Goal: Use online tool/utility: Utilize a website feature to perform a specific function

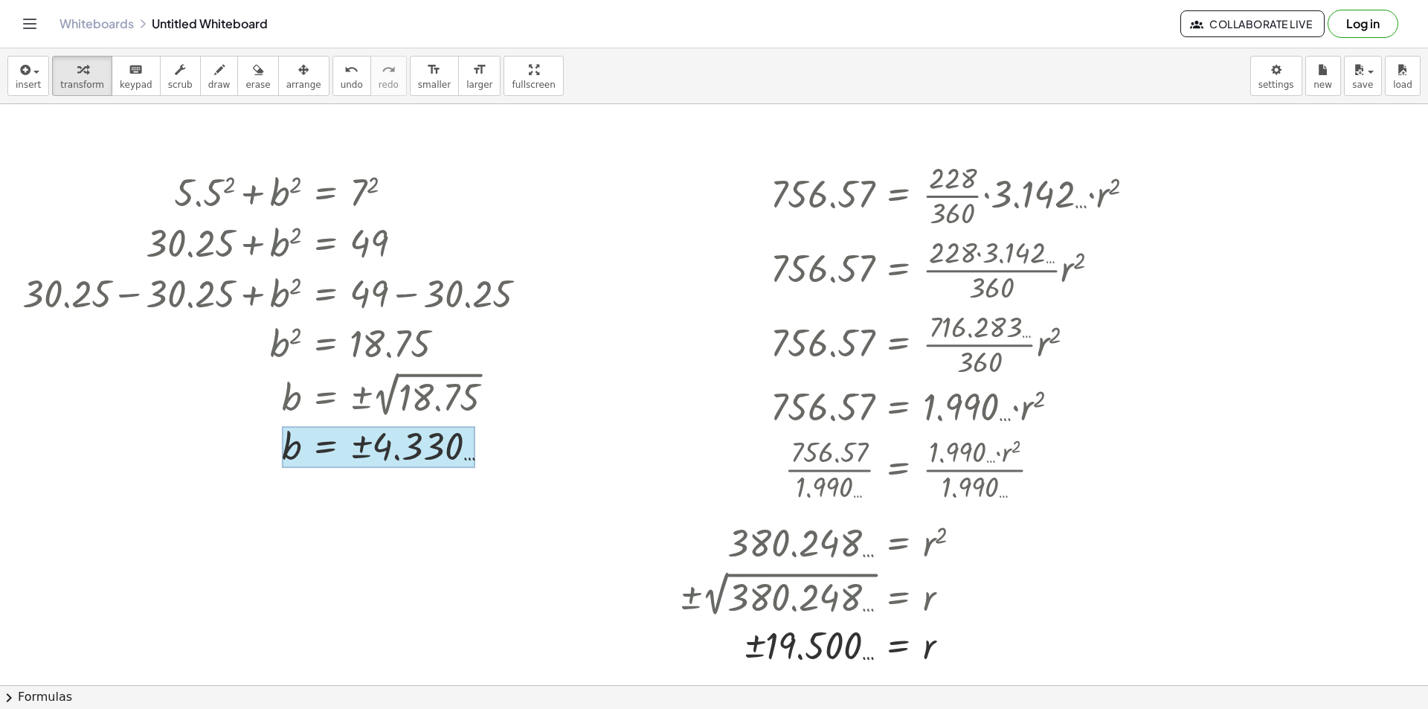
scroll to position [298, 0]
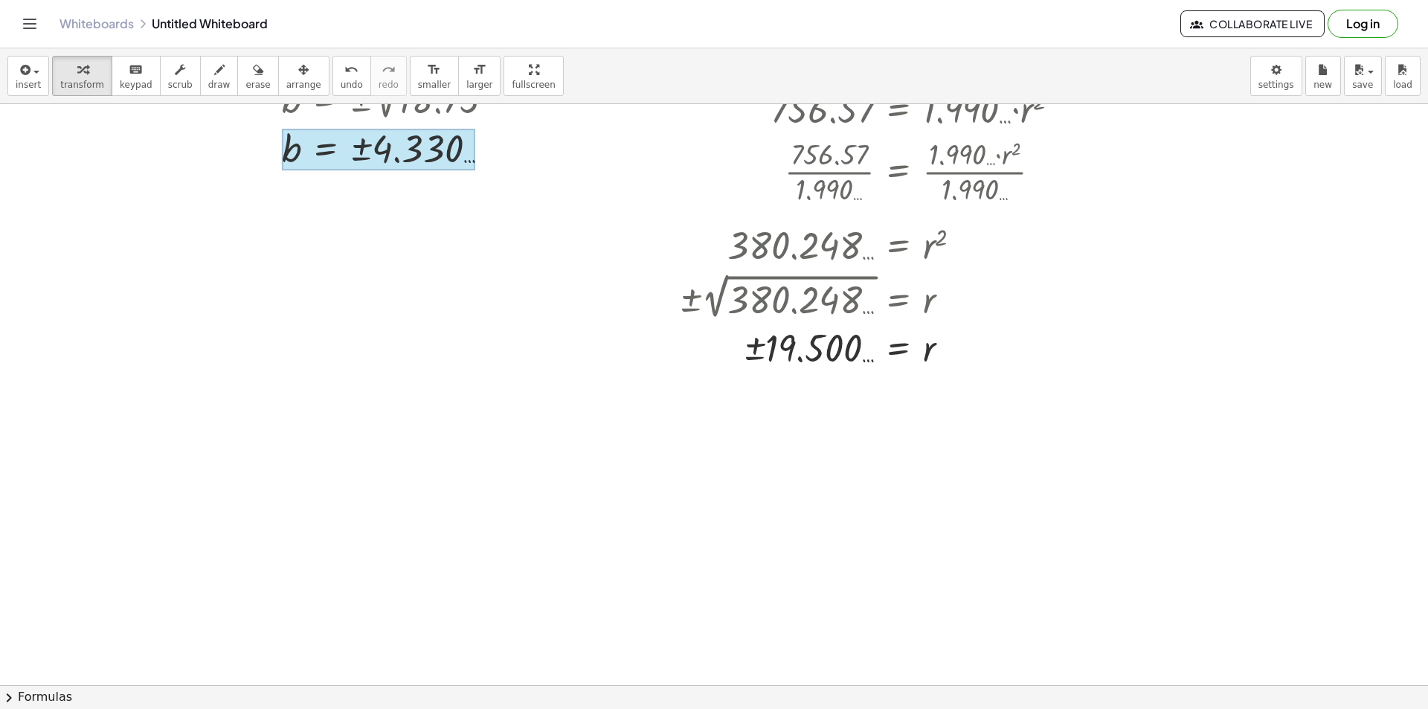
click at [446, 385] on div at bounding box center [714, 436] width 1428 height 1259
click at [498, 407] on div at bounding box center [536, 425] width 151 height 74
click at [533, 411] on div at bounding box center [536, 425] width 111 height 74
click at [521, 433] on div at bounding box center [536, 425] width 151 height 74
click at [821, 533] on div at bounding box center [714, 436] width 1428 height 1259
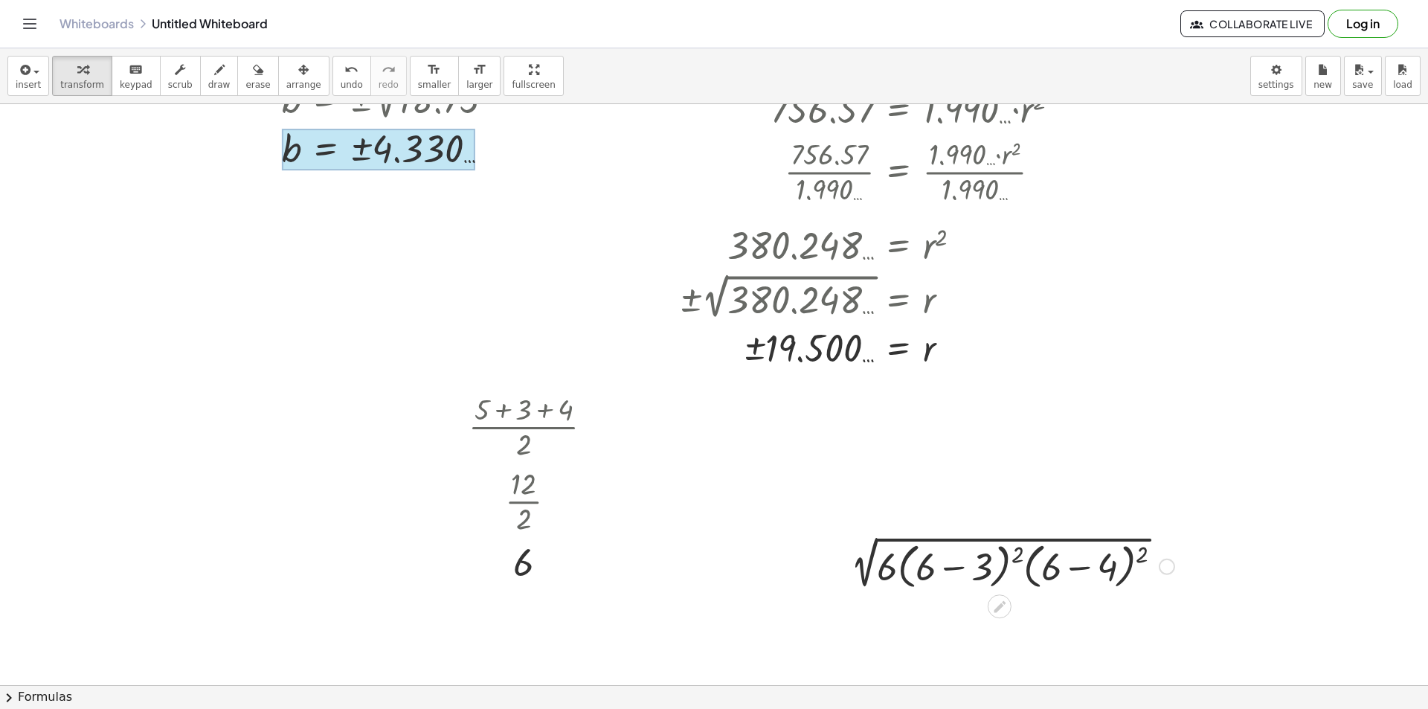
click at [1001, 570] on div at bounding box center [1008, 565] width 347 height 57
click at [1166, 562] on div at bounding box center [1167, 567] width 16 height 16
click at [1198, 518] on span "Fix a mistake" at bounding box center [1228, 522] width 61 height 12
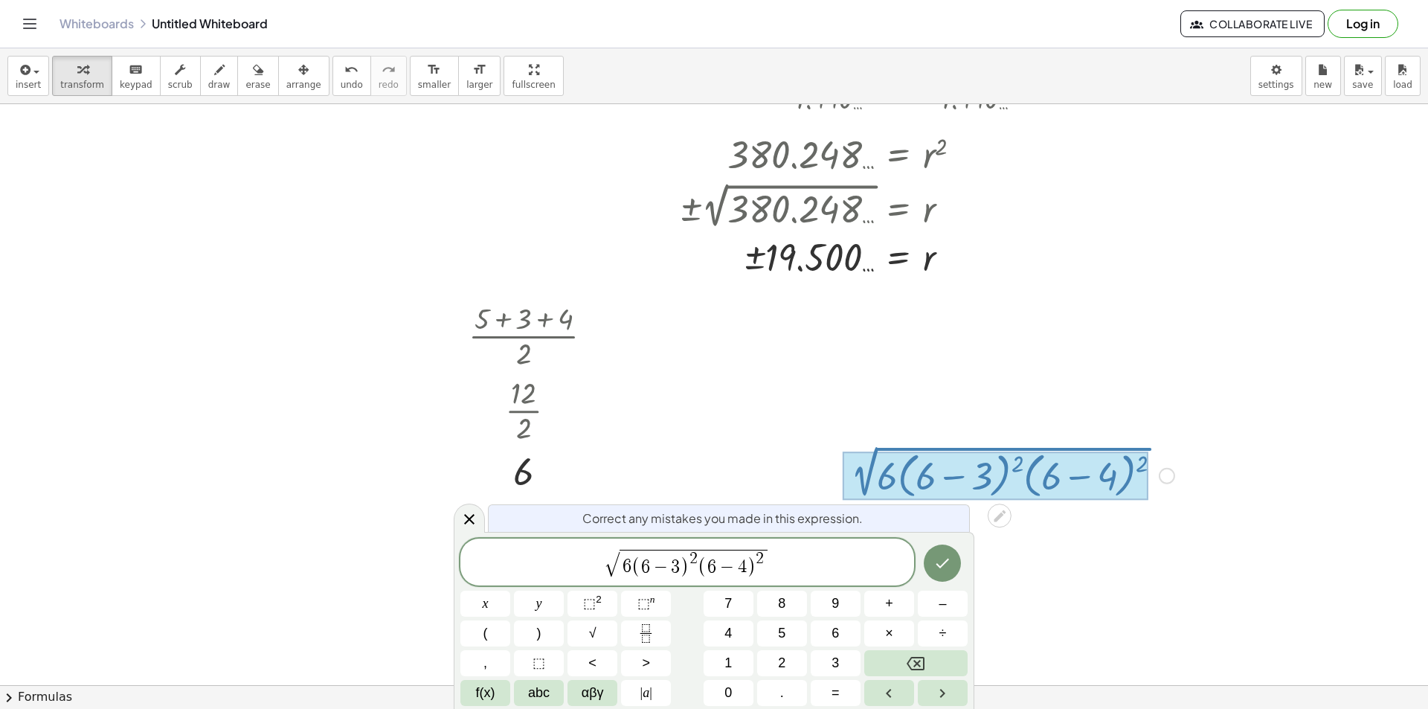
scroll to position [391, 0]
click at [765, 559] on span "6 ( 6 − 3 ) 2 ( 6 − 4 ) 2" at bounding box center [694, 564] width 148 height 28
click at [694, 561] on span "2" at bounding box center [698, 558] width 8 height 16
click at [701, 562] on span "6 ( 6 − 3 ) 2 ​ ( 6 − 4 )" at bounding box center [694, 564] width 140 height 28
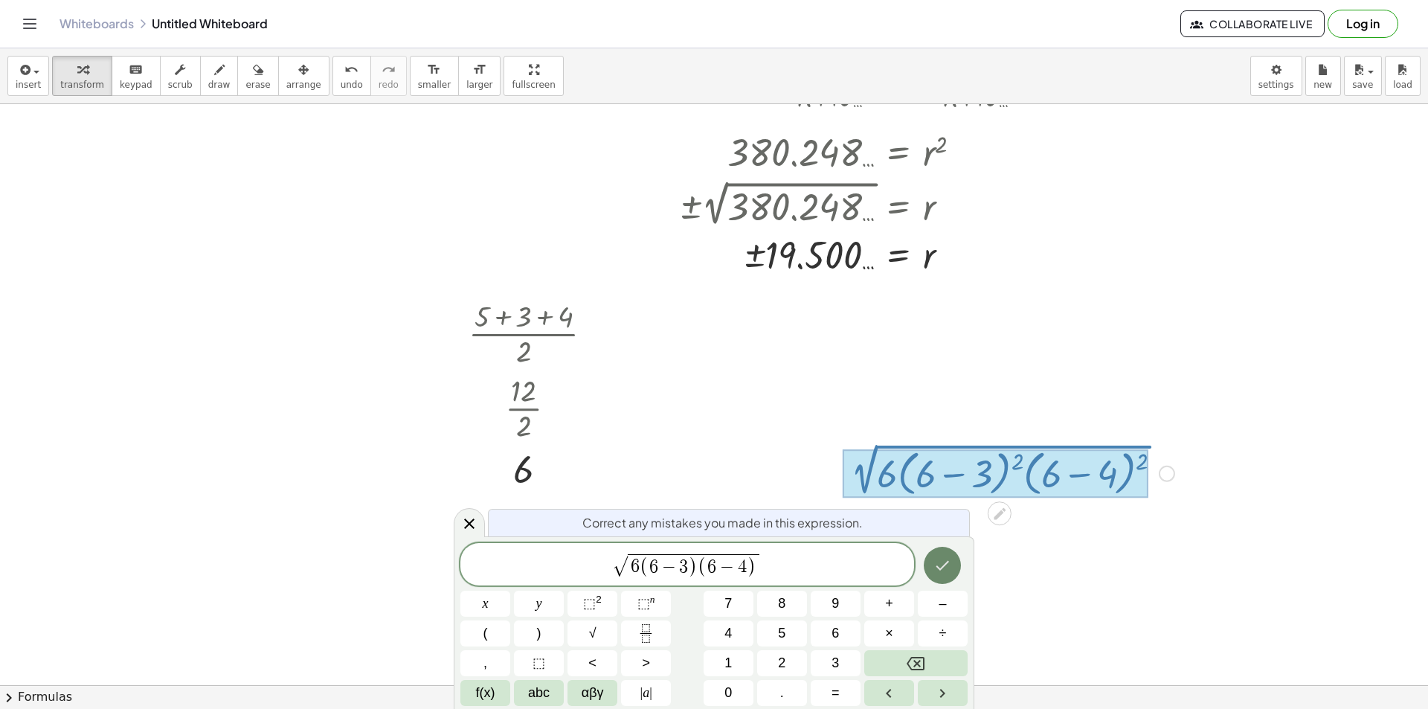
click at [952, 571] on button "Done" at bounding box center [942, 565] width 37 height 37
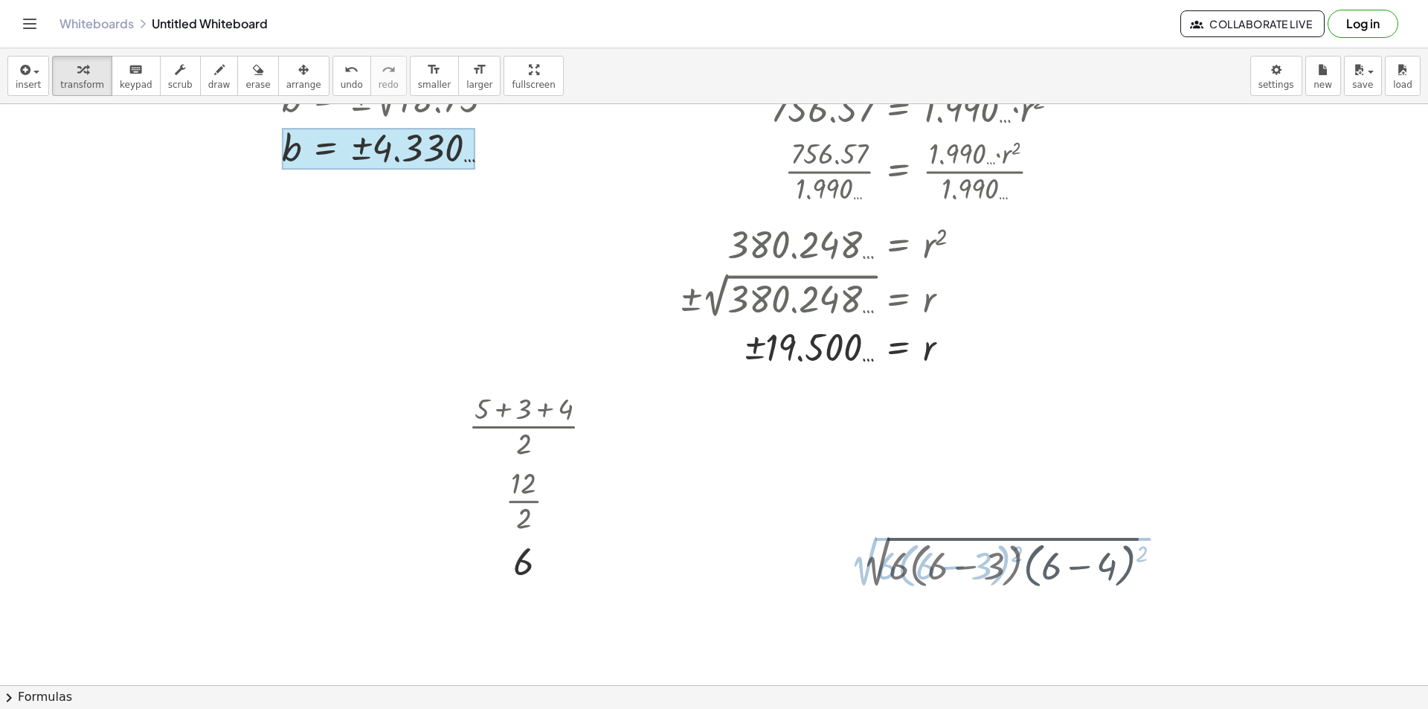
scroll to position [298, 0]
click at [962, 568] on div at bounding box center [1008, 565] width 322 height 57
click at [1076, 572] on div at bounding box center [1009, 565] width 239 height 57
click at [1038, 632] on div at bounding box center [1008, 622] width 322 height 57
click at [1004, 623] on div at bounding box center [1008, 621] width 322 height 51
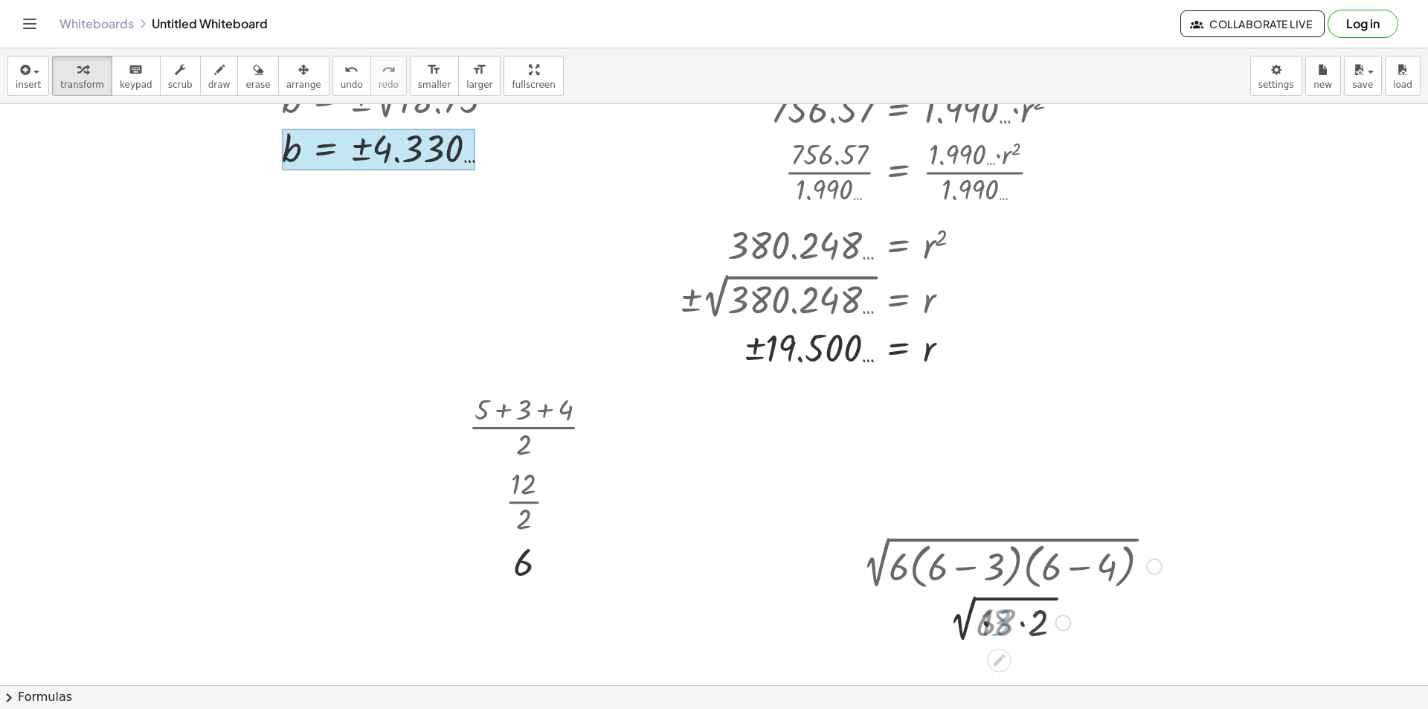
click at [1006, 627] on div at bounding box center [1008, 621] width 322 height 51
click at [1021, 623] on div at bounding box center [1008, 621] width 322 height 51
click at [983, 622] on div at bounding box center [1008, 621] width 322 height 50
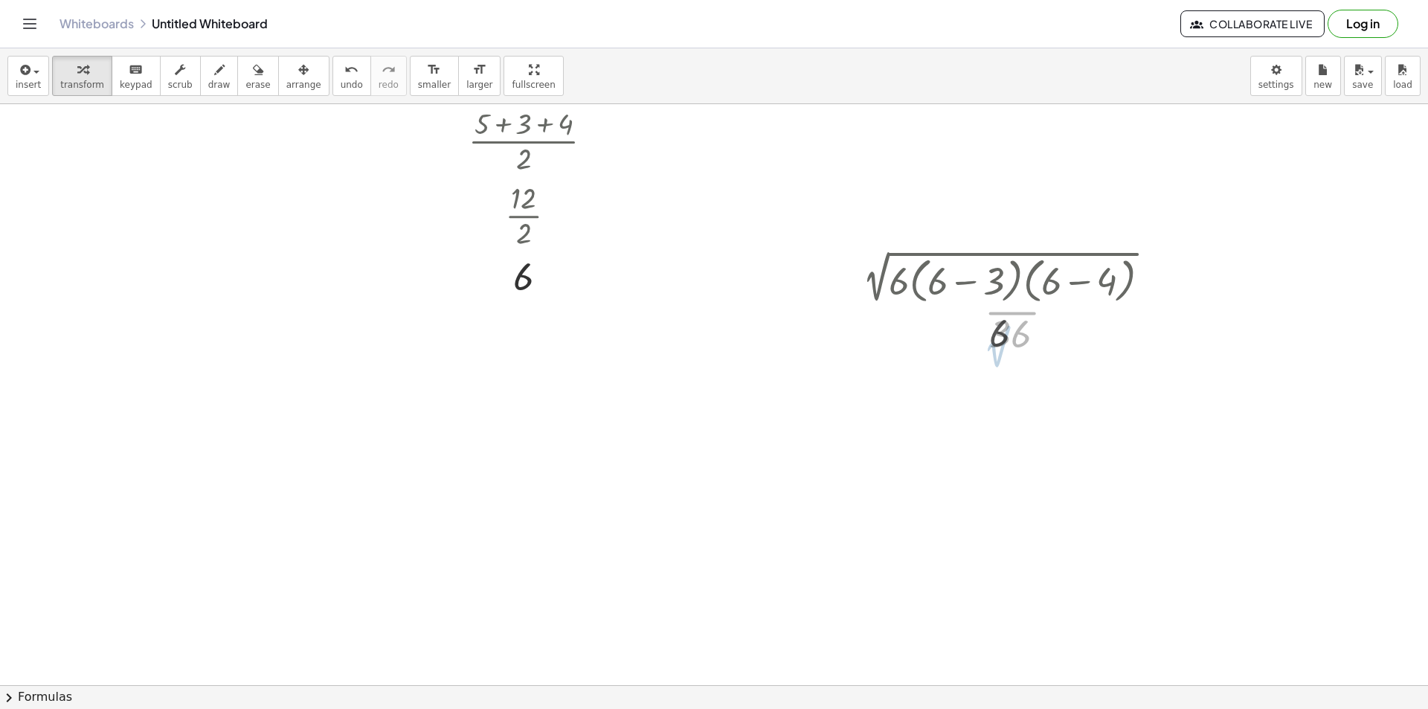
scroll to position [595, 0]
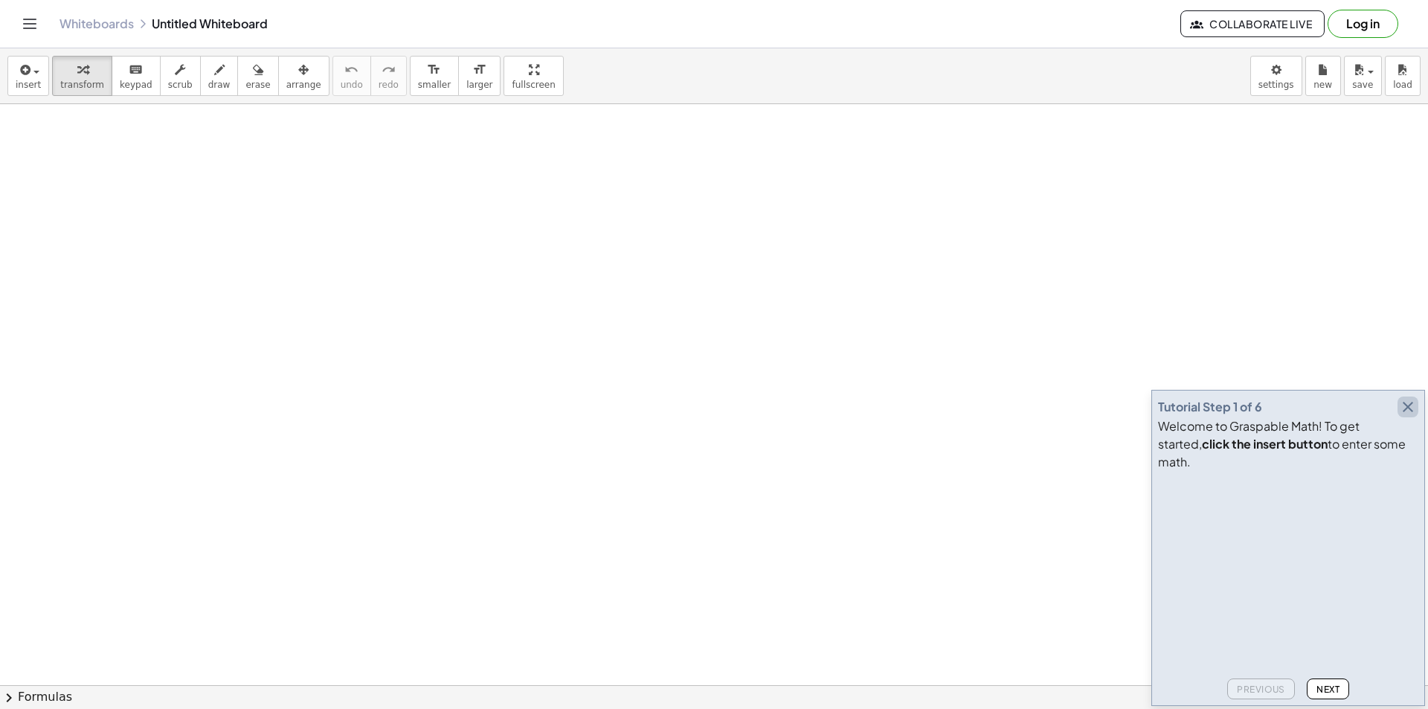
click at [1412, 416] on icon "button" at bounding box center [1408, 407] width 18 height 18
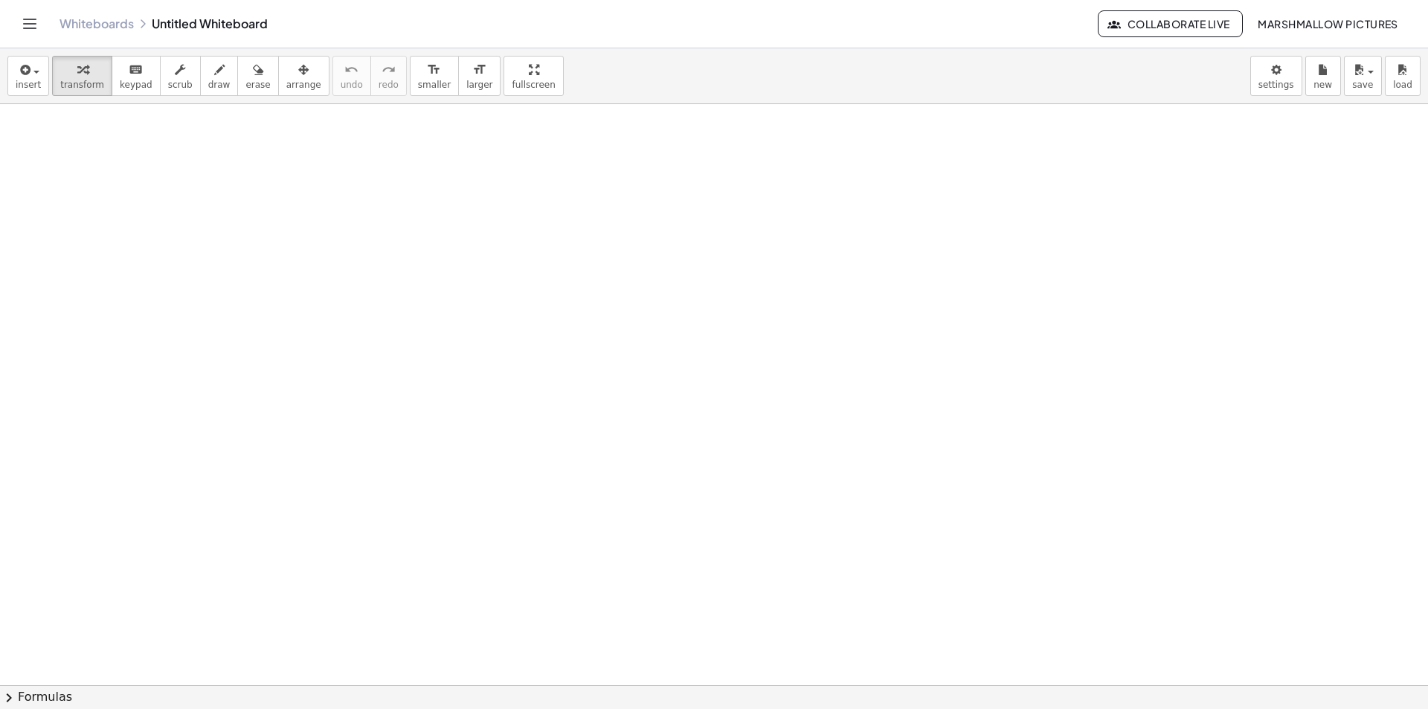
click at [625, 244] on div at bounding box center [622, 237] width 209 height 74
click at [648, 237] on div at bounding box center [623, 237] width 144 height 74
click at [608, 231] on div at bounding box center [622, 237] width 209 height 74
click at [604, 238] on div at bounding box center [622, 237] width 209 height 74
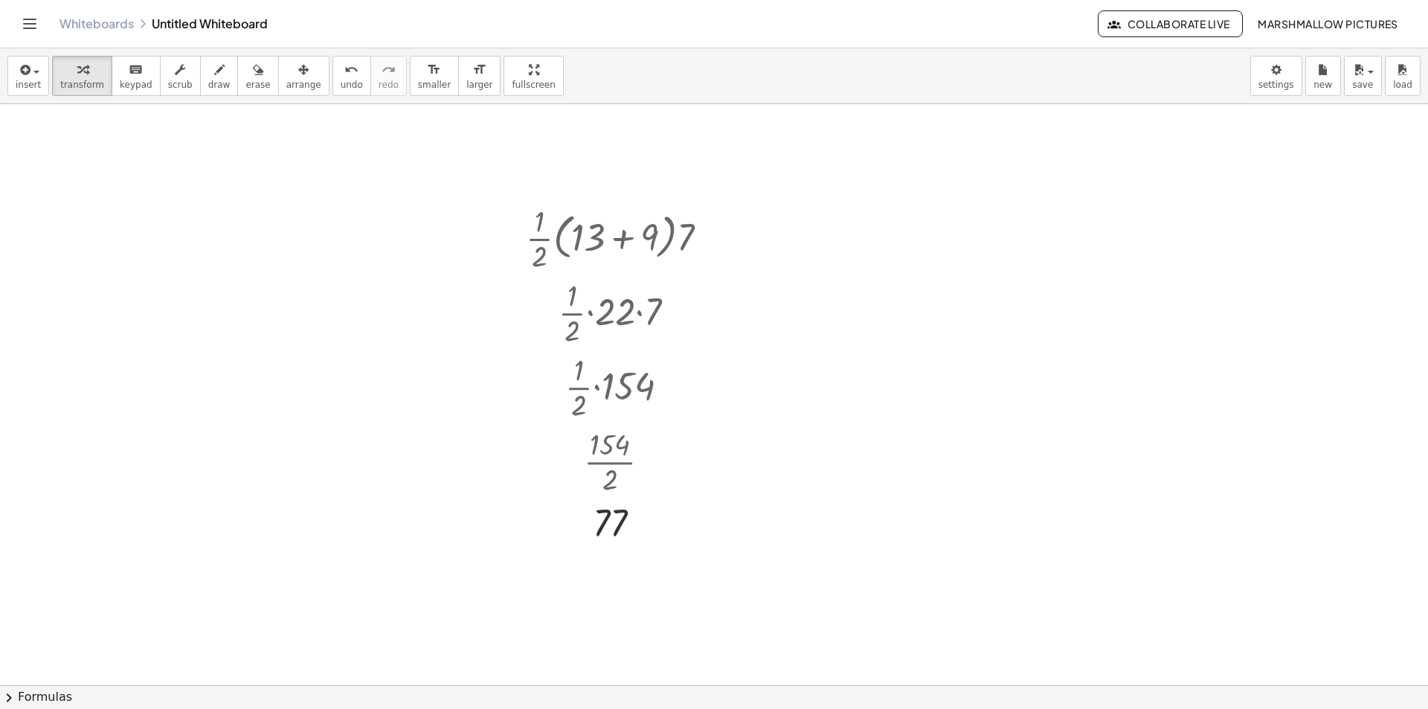
click at [963, 309] on div at bounding box center [962, 304] width 16 height 16
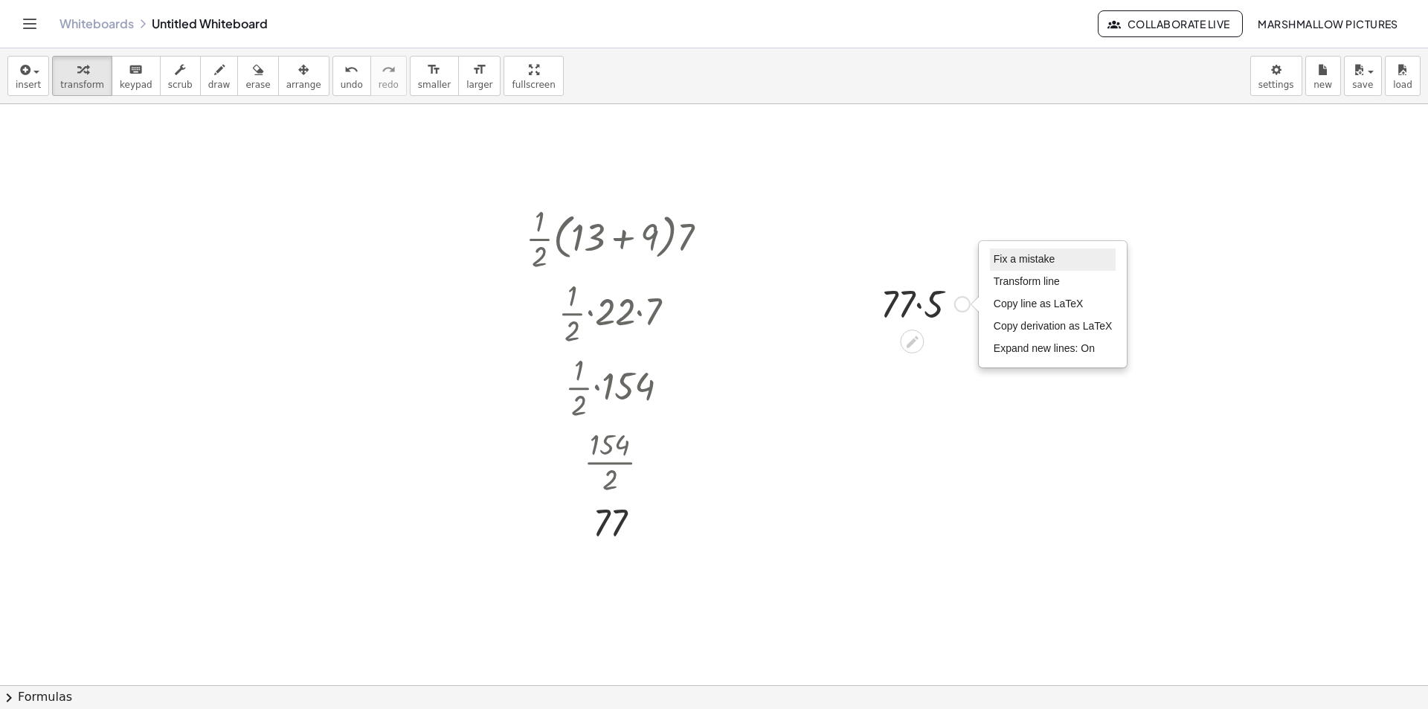
click at [998, 250] on li "Fix a mistake" at bounding box center [1053, 259] width 126 height 22
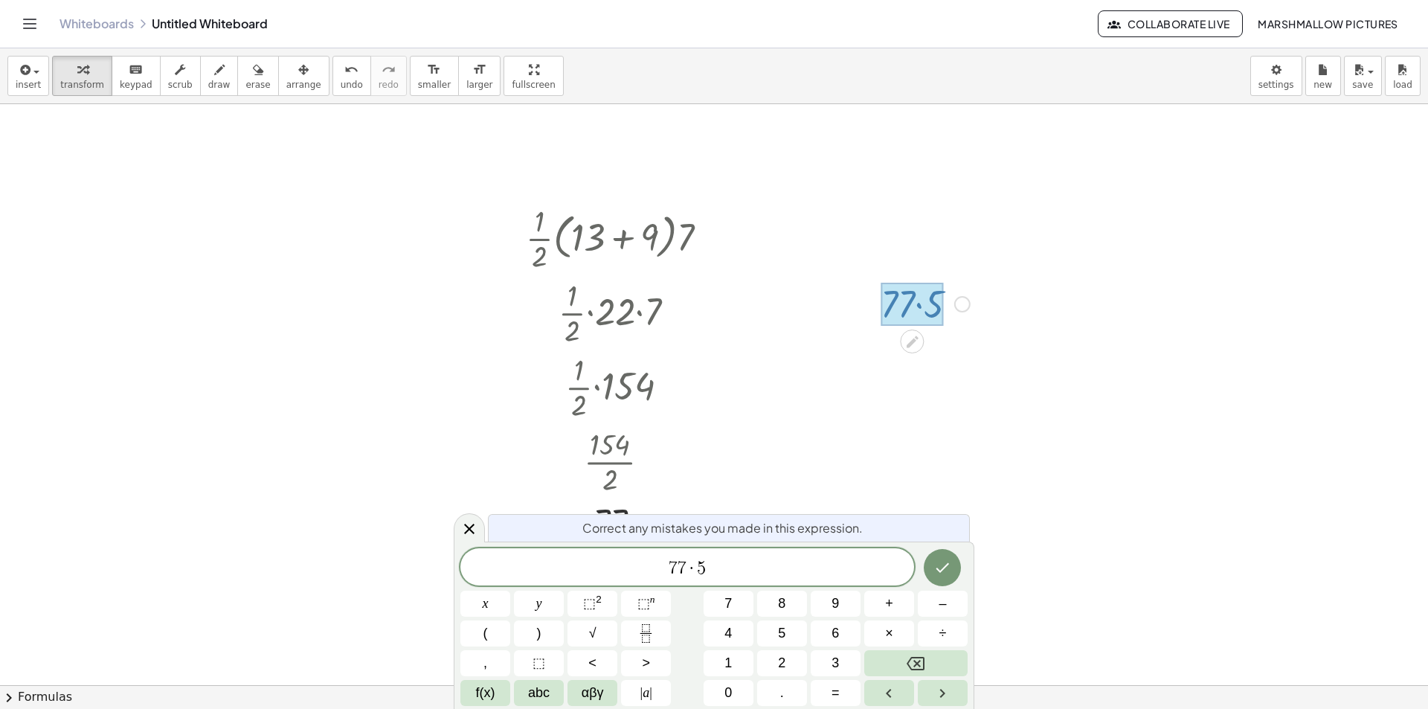
click at [695, 568] on span "·" at bounding box center [692, 568] width 10 height 18
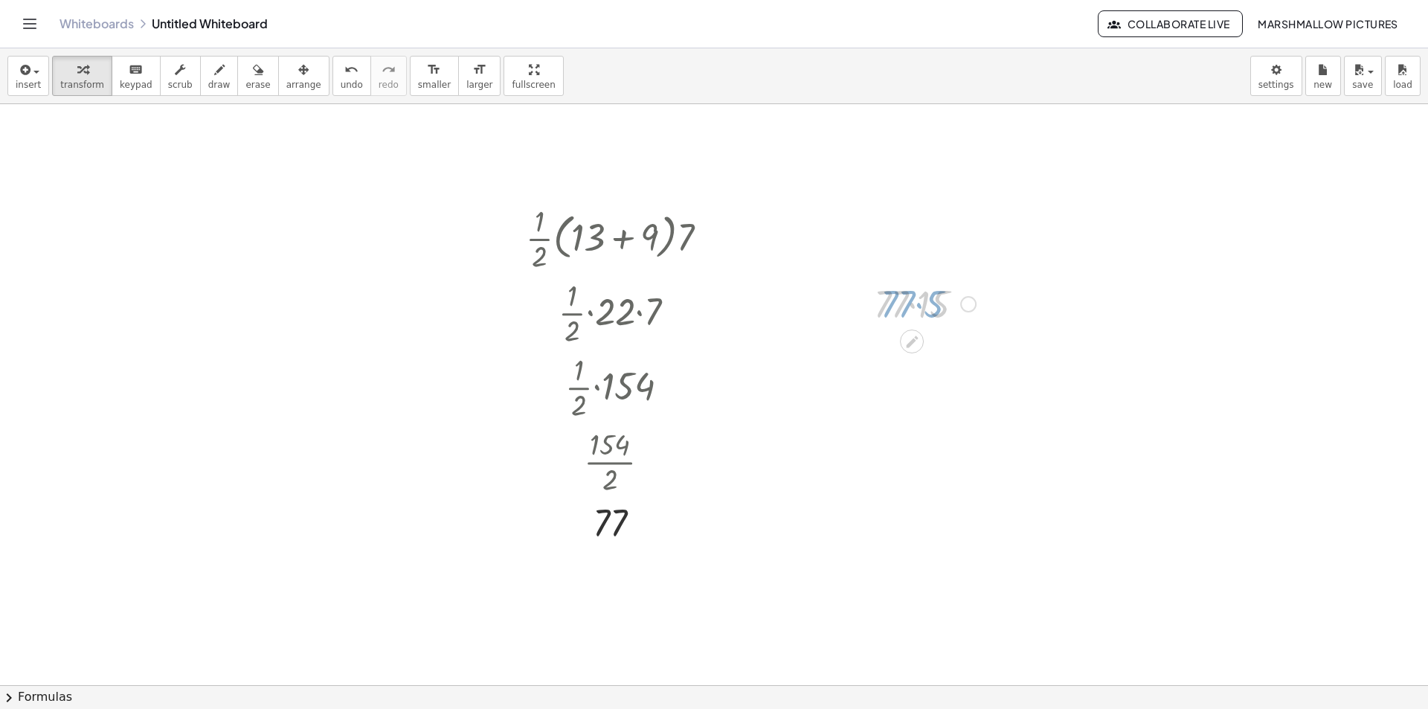
click at [923, 318] on div at bounding box center [925, 302] width 117 height 51
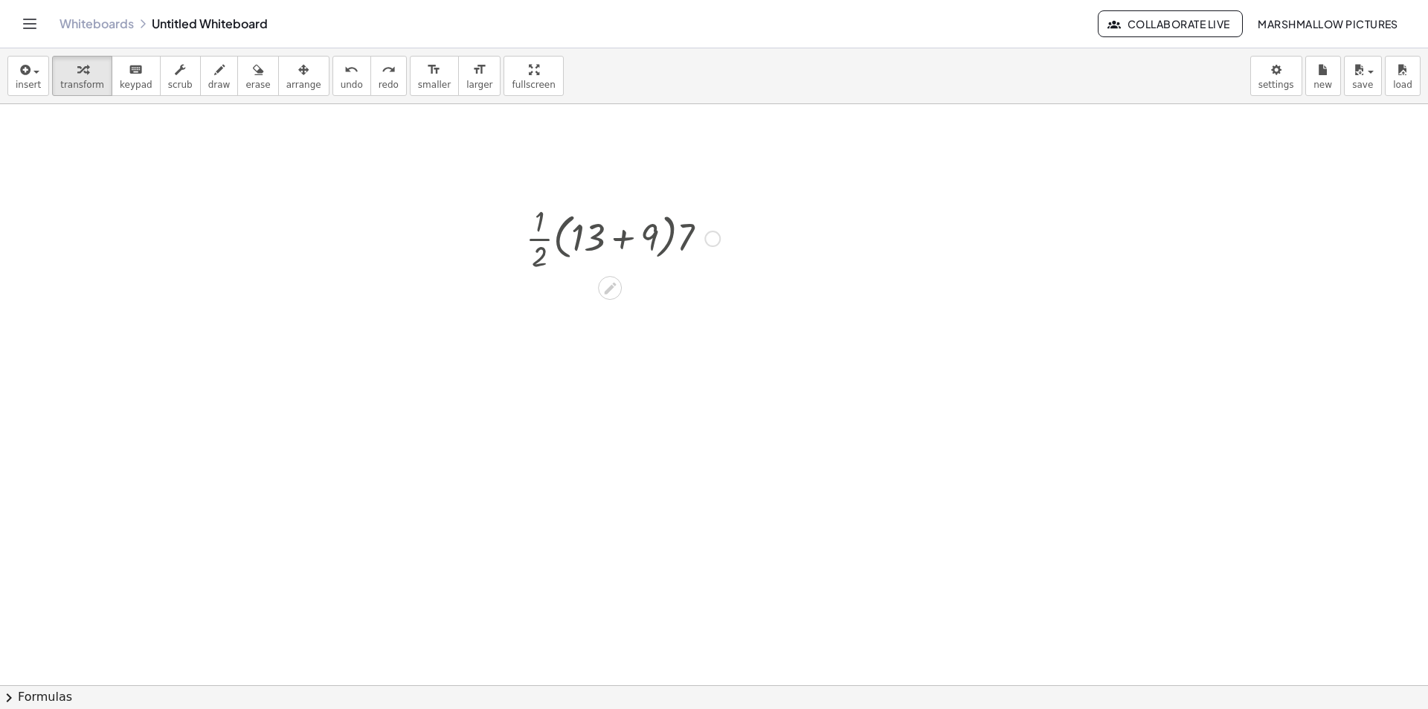
click at [712, 236] on div at bounding box center [712, 239] width 16 height 16
click at [740, 191] on div "Fix a mistake Transform line Copy line as LaTeX Copy derivation as LaTeX Expand…" at bounding box center [803, 238] width 147 height 125
drag, startPoint x: 754, startPoint y: 185, endPoint x: 757, endPoint y: 234, distance: 48.4
click at [754, 184] on li "Fix a mistake" at bounding box center [803, 194] width 126 height 22
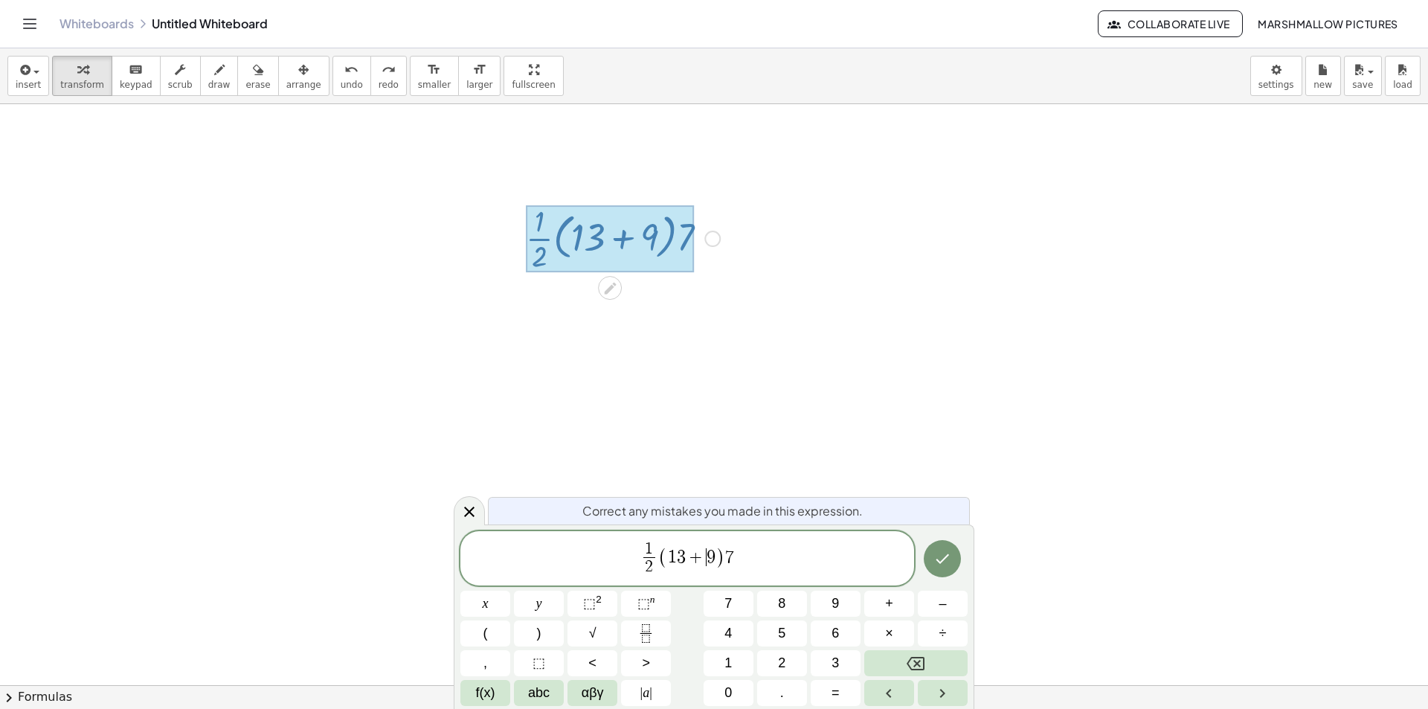
click at [709, 555] on span "9" at bounding box center [711, 557] width 9 height 18
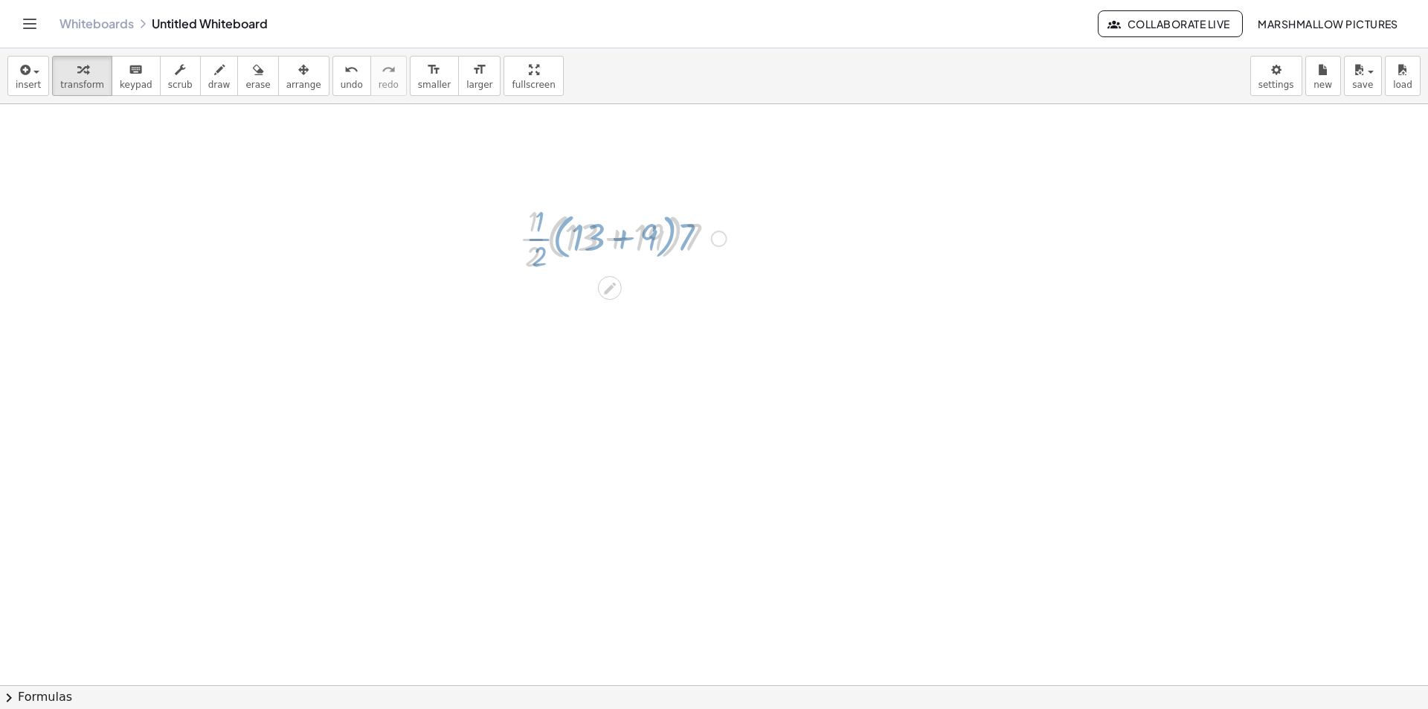
click at [618, 242] on div at bounding box center [623, 237] width 222 height 74
click at [650, 241] on div at bounding box center [622, 237] width 145 height 74
click at [616, 234] on div at bounding box center [623, 237] width 222 height 74
click at [601, 241] on div at bounding box center [623, 237] width 222 height 74
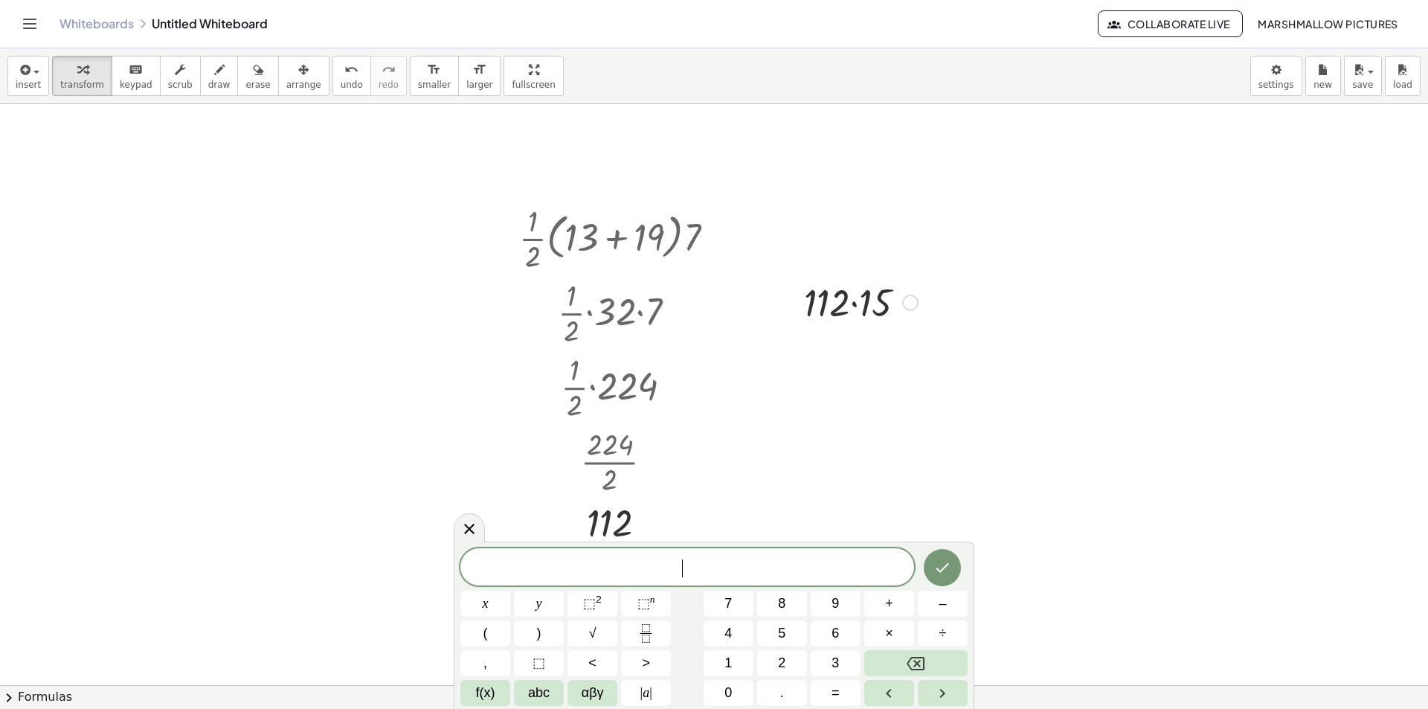
click at [884, 298] on div at bounding box center [861, 301] width 129 height 51
click at [477, 533] on icon at bounding box center [469, 528] width 18 height 18
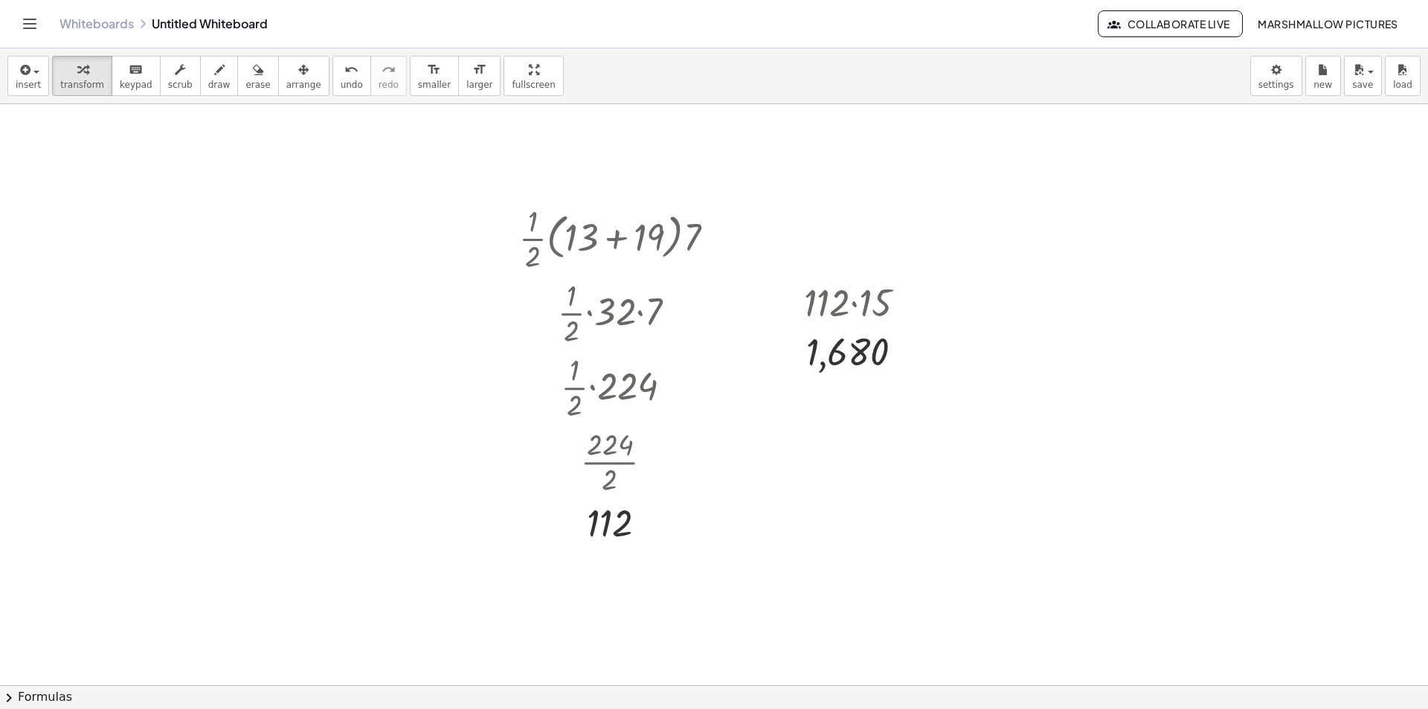
click at [535, 356] on div at bounding box center [530, 329] width 150 height 77
drag, startPoint x: 504, startPoint y: 353, endPoint x: 484, endPoint y: 309, distance: 48.3
drag, startPoint x: 1066, startPoint y: 578, endPoint x: 995, endPoint y: 558, distance: 74.2
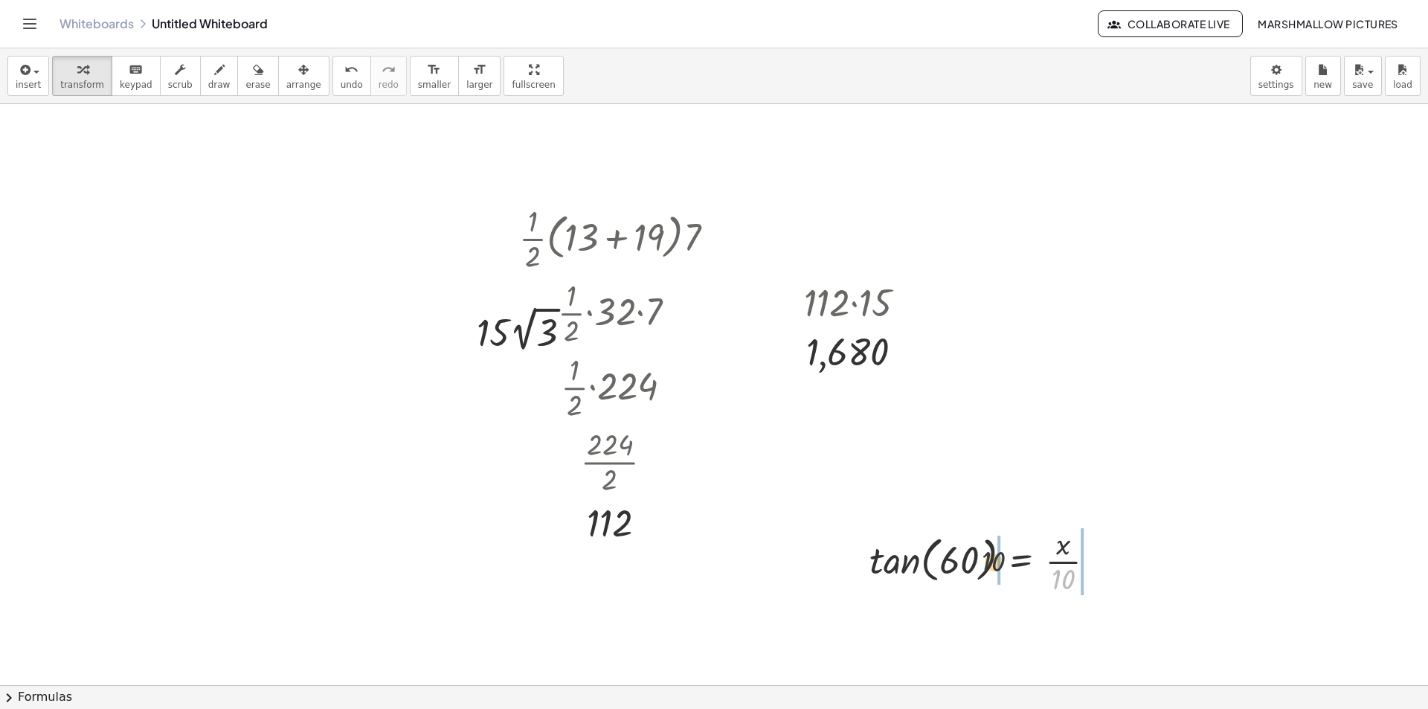
click at [995, 558] on div at bounding box center [988, 560] width 253 height 74
click at [880, 553] on div at bounding box center [993, 560] width 324 height 74
click at [980, 559] on div at bounding box center [1008, 560] width 293 height 74
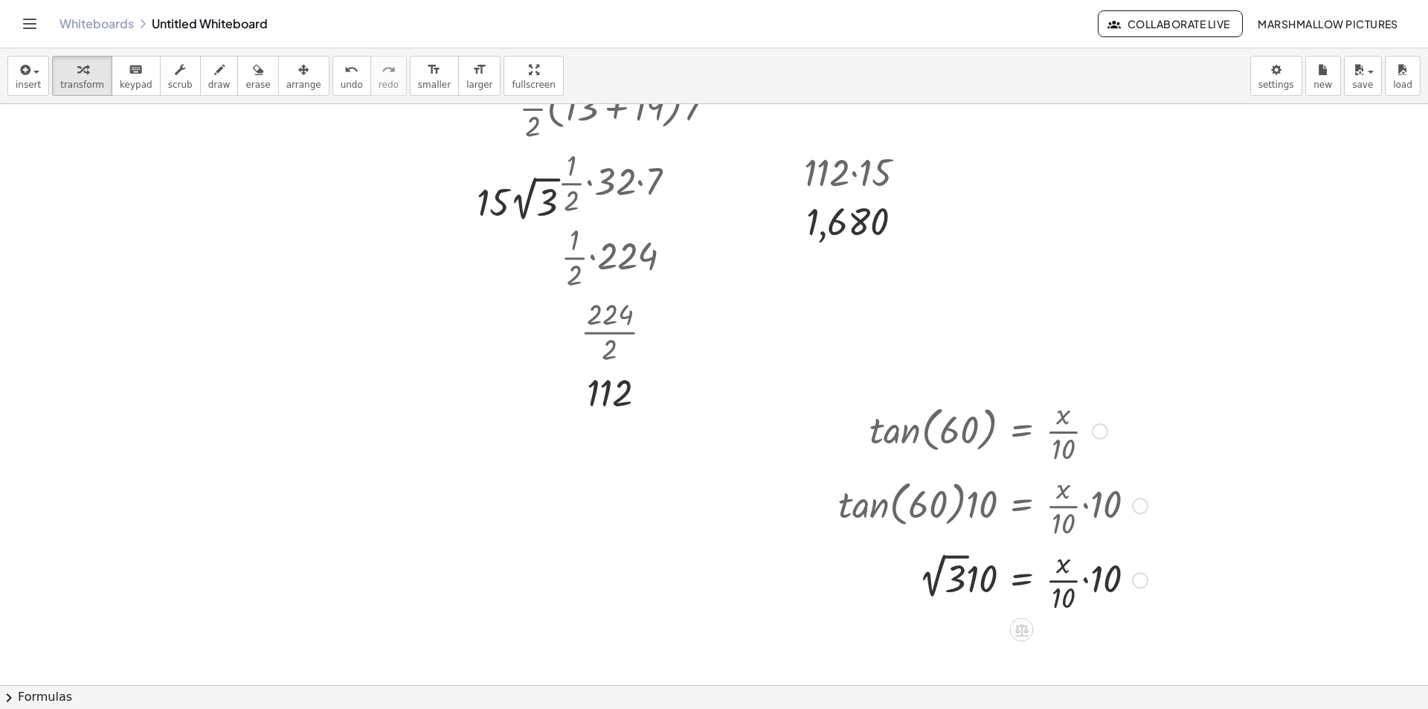
scroll to position [372, 0]
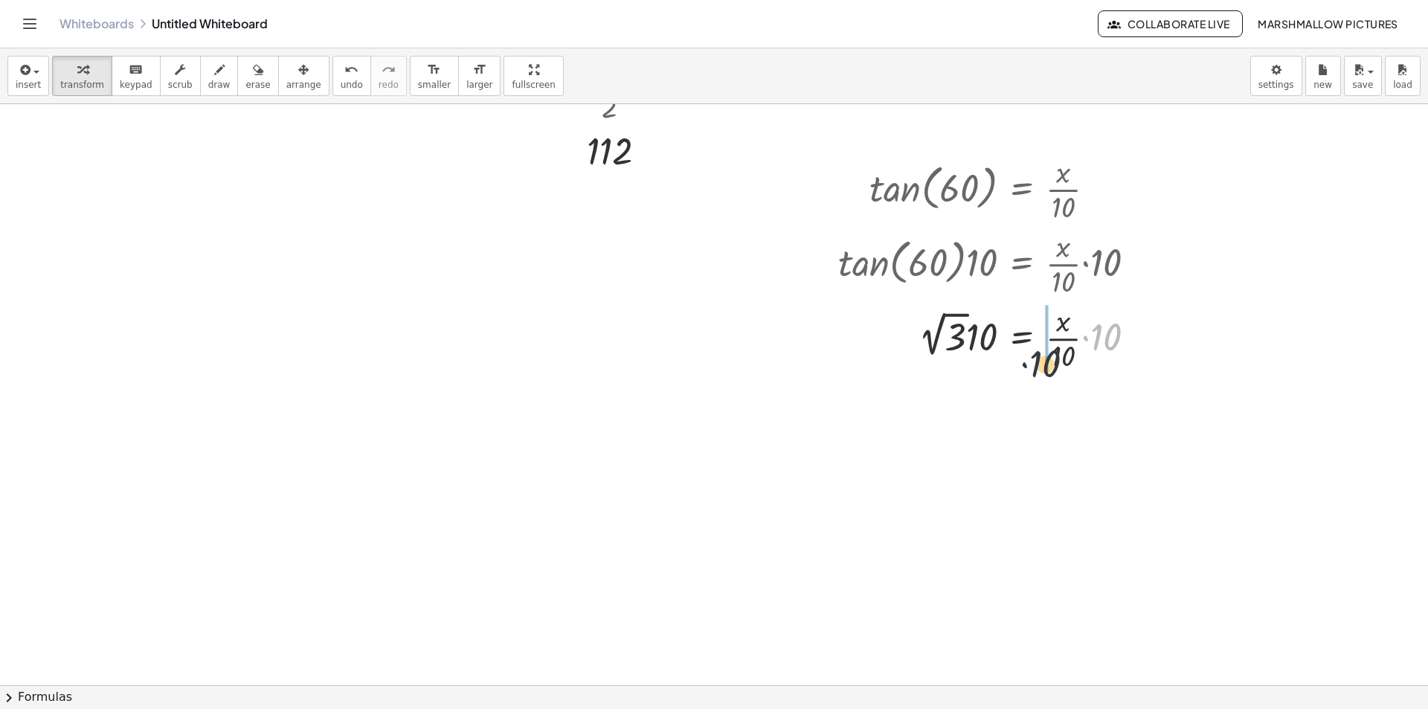
drag, startPoint x: 1109, startPoint y: 329, endPoint x: 1047, endPoint y: 354, distance: 66.7
drag, startPoint x: 1085, startPoint y: 344, endPoint x: 1073, endPoint y: 356, distance: 16.8
click at [1073, 356] on div at bounding box center [993, 337] width 324 height 74
drag, startPoint x: 1102, startPoint y: 340, endPoint x: 1083, endPoint y: 354, distance: 24.0
drag, startPoint x: 983, startPoint y: 395, endPoint x: 913, endPoint y: 394, distance: 70.7
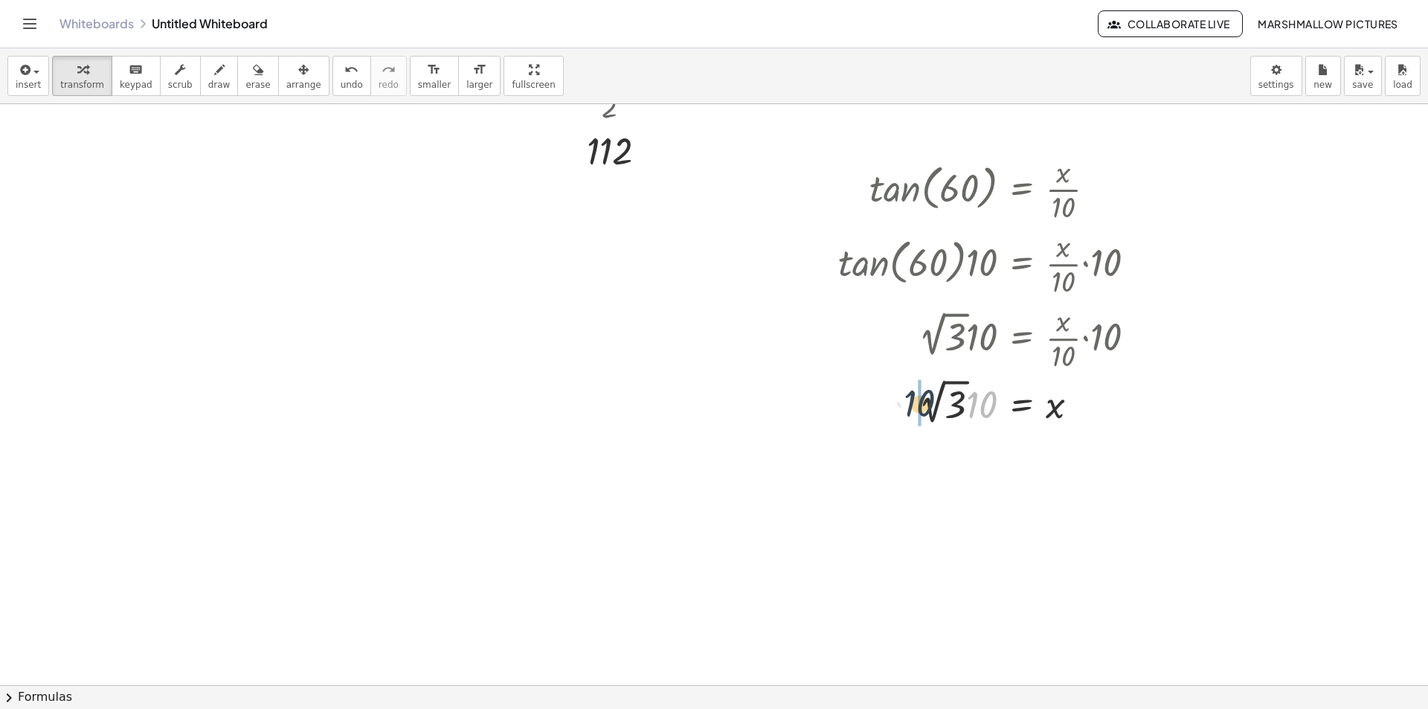
click at [913, 394] on div at bounding box center [993, 401] width 324 height 54
click at [614, 494] on div at bounding box center [714, 361] width 1428 height 1259
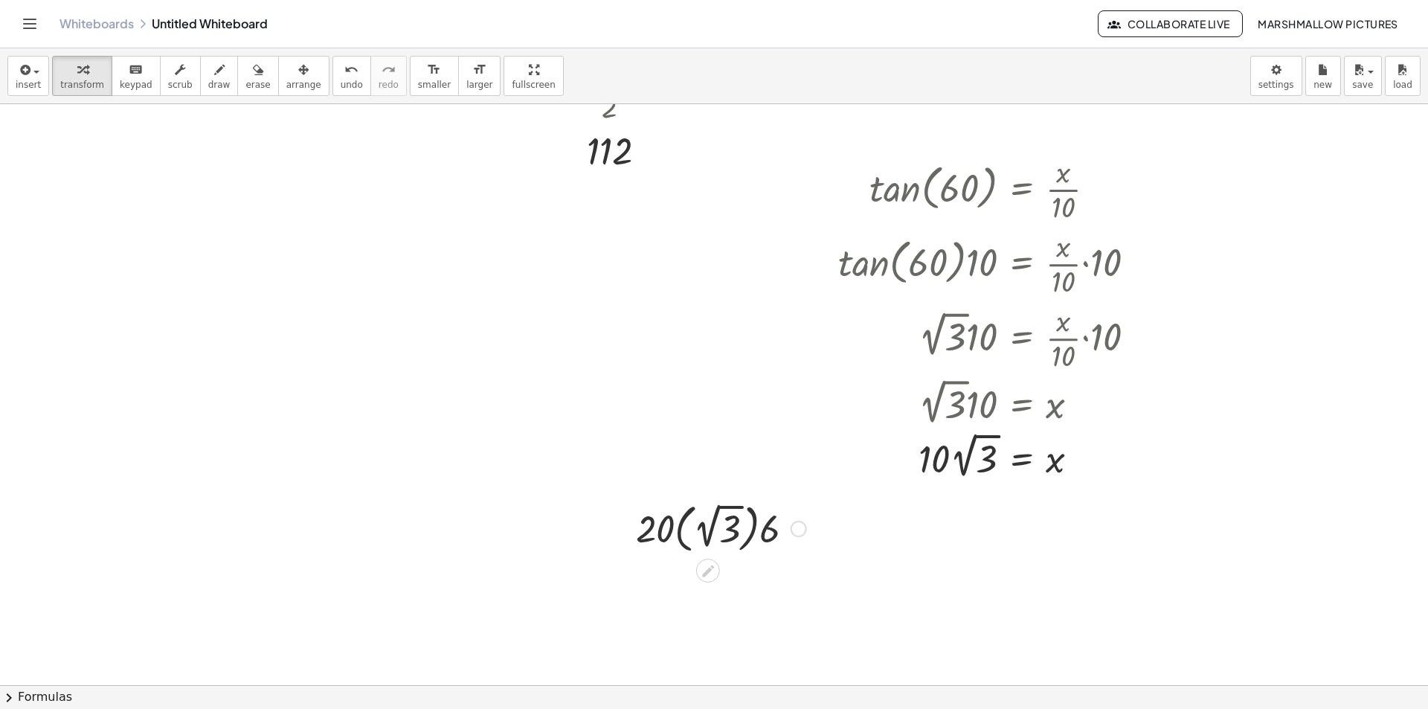
click at [687, 523] on div at bounding box center [721, 528] width 185 height 60
drag, startPoint x: 751, startPoint y: 532, endPoint x: 683, endPoint y: 546, distance: 69.2
click at [708, 529] on div "· 20 · ( 2 √ 3 ) · [DATE] · 2 √ 3 · 6" at bounding box center [708, 529] width 0 height 0
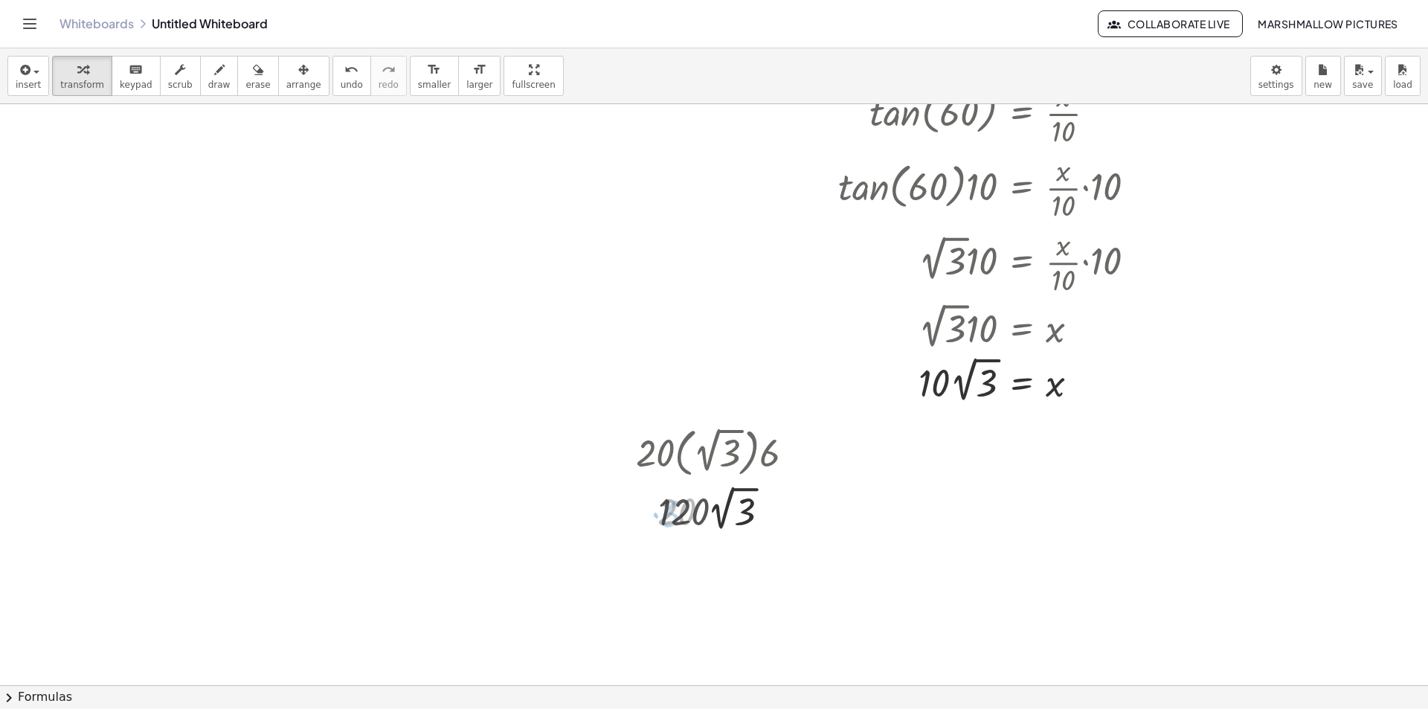
scroll to position [521, 0]
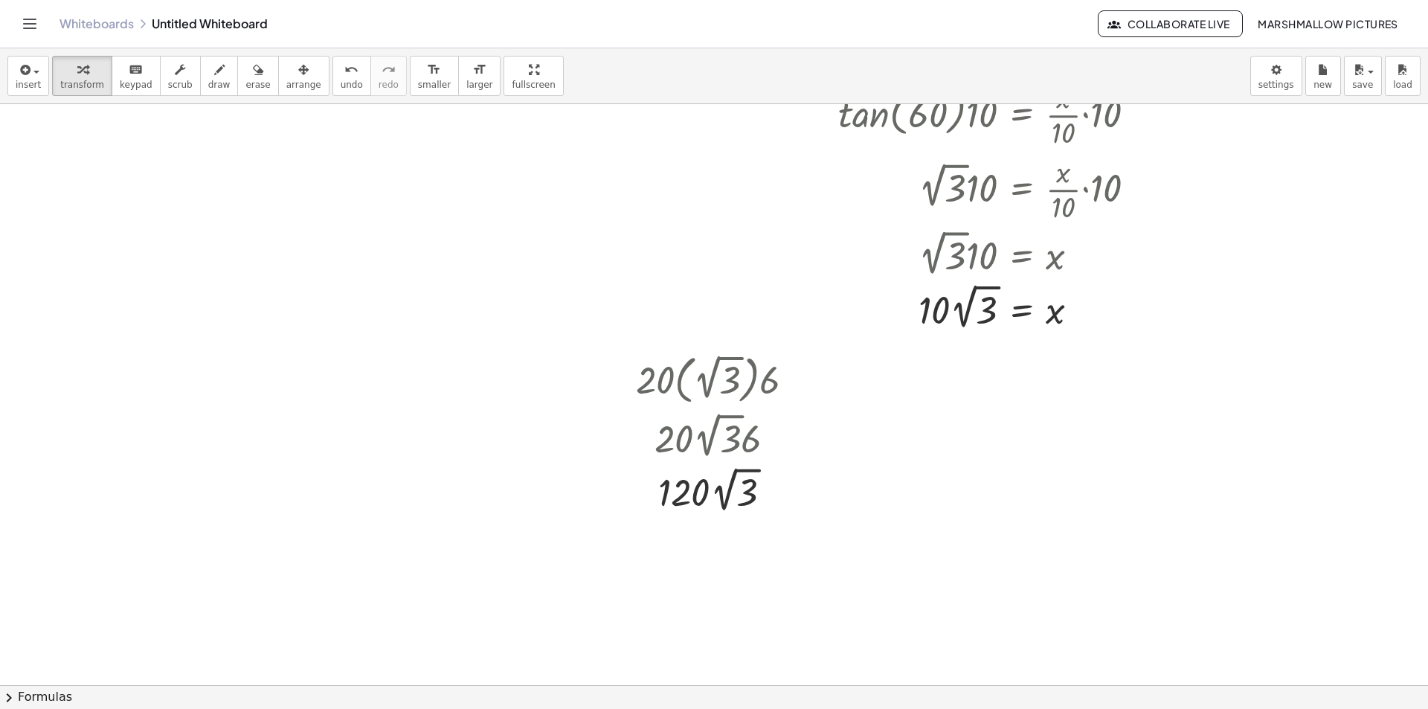
click at [356, 354] on div at bounding box center [714, 212] width 1428 height 1259
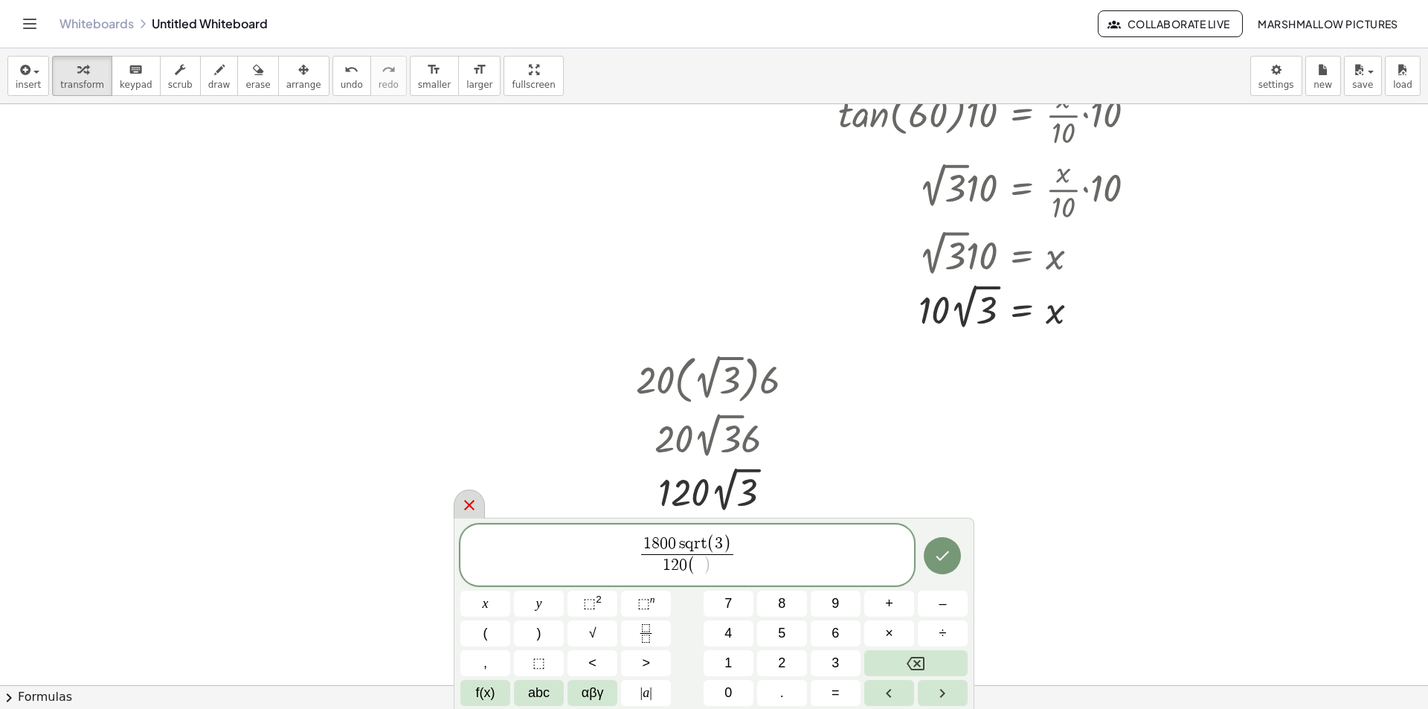
click at [481, 500] on div at bounding box center [469, 503] width 31 height 29
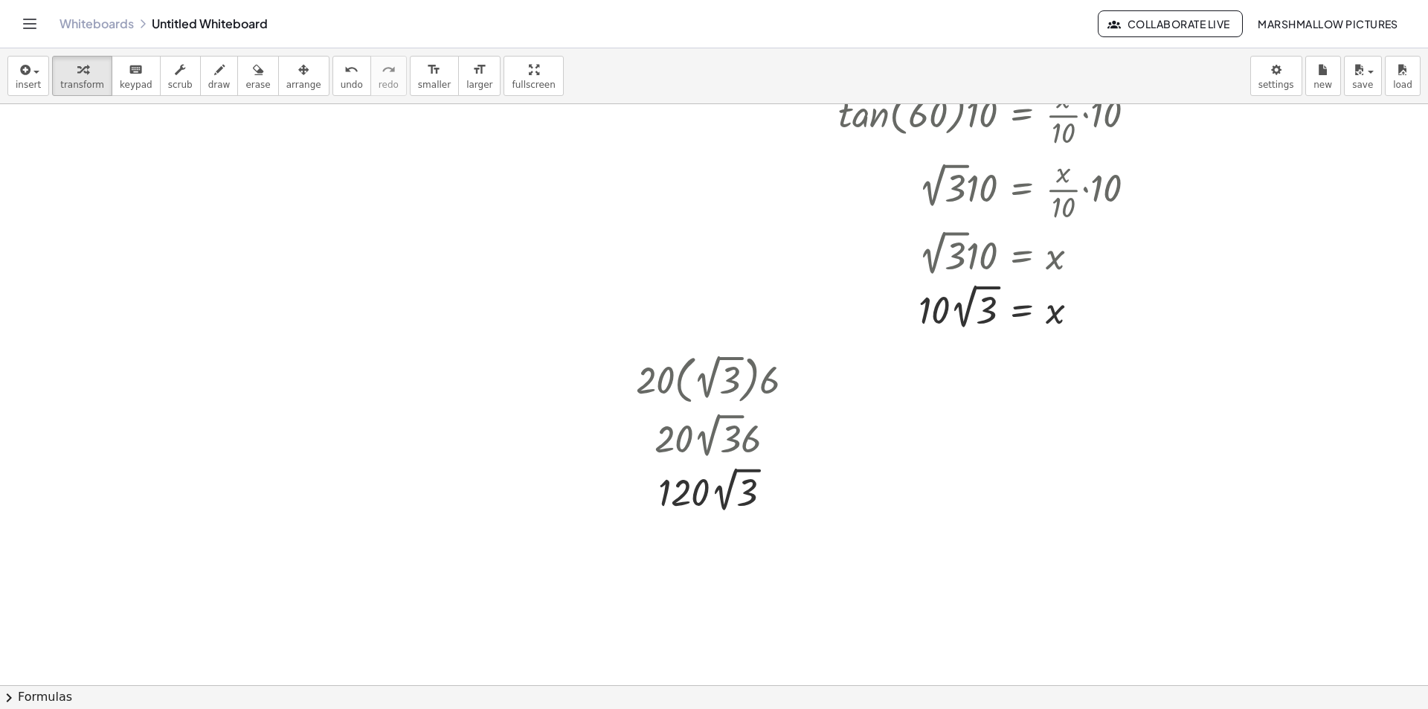
click at [432, 426] on div at bounding box center [714, 212] width 1428 height 1259
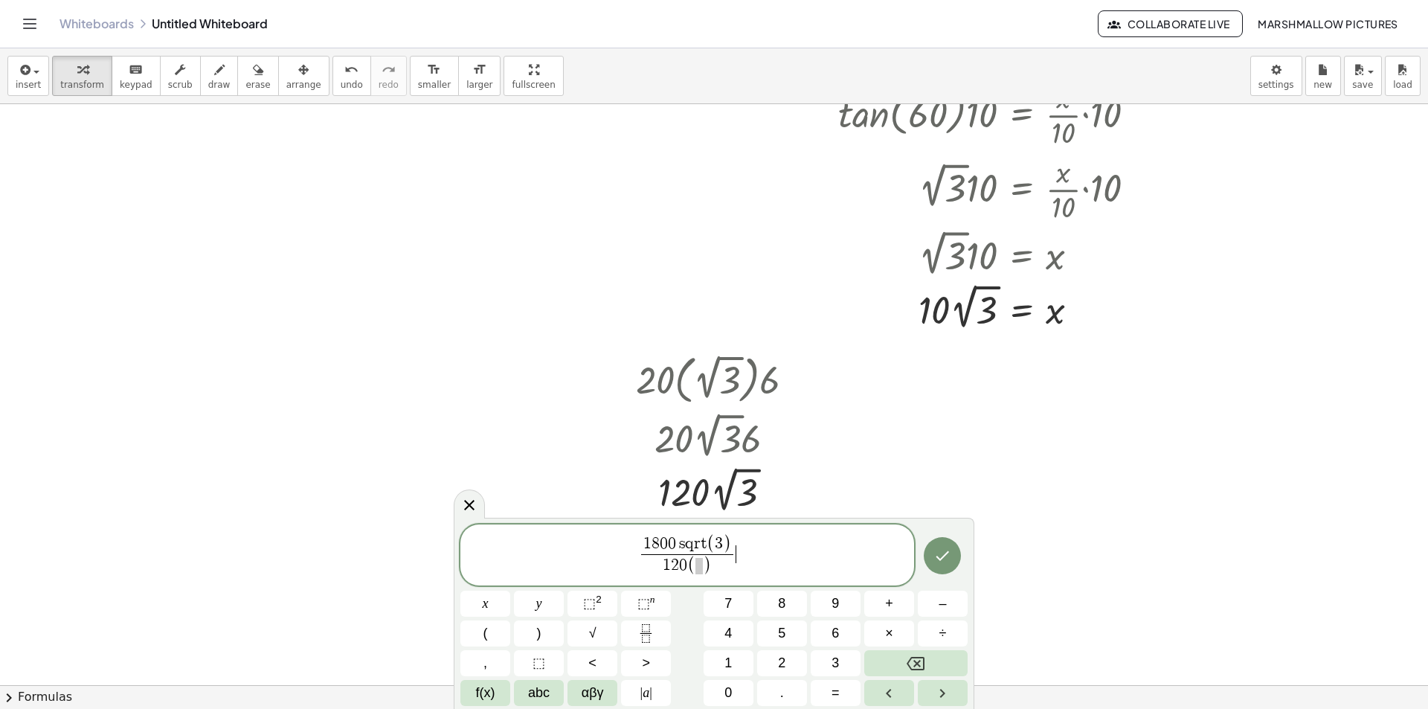
drag, startPoint x: 751, startPoint y: 553, endPoint x: 449, endPoint y: 505, distance: 306.6
click at [449, 505] on body "Graspable Math Activities Whiteboards Classes Account v1.28.4 | Privacy policy …" at bounding box center [714, 354] width 1428 height 709
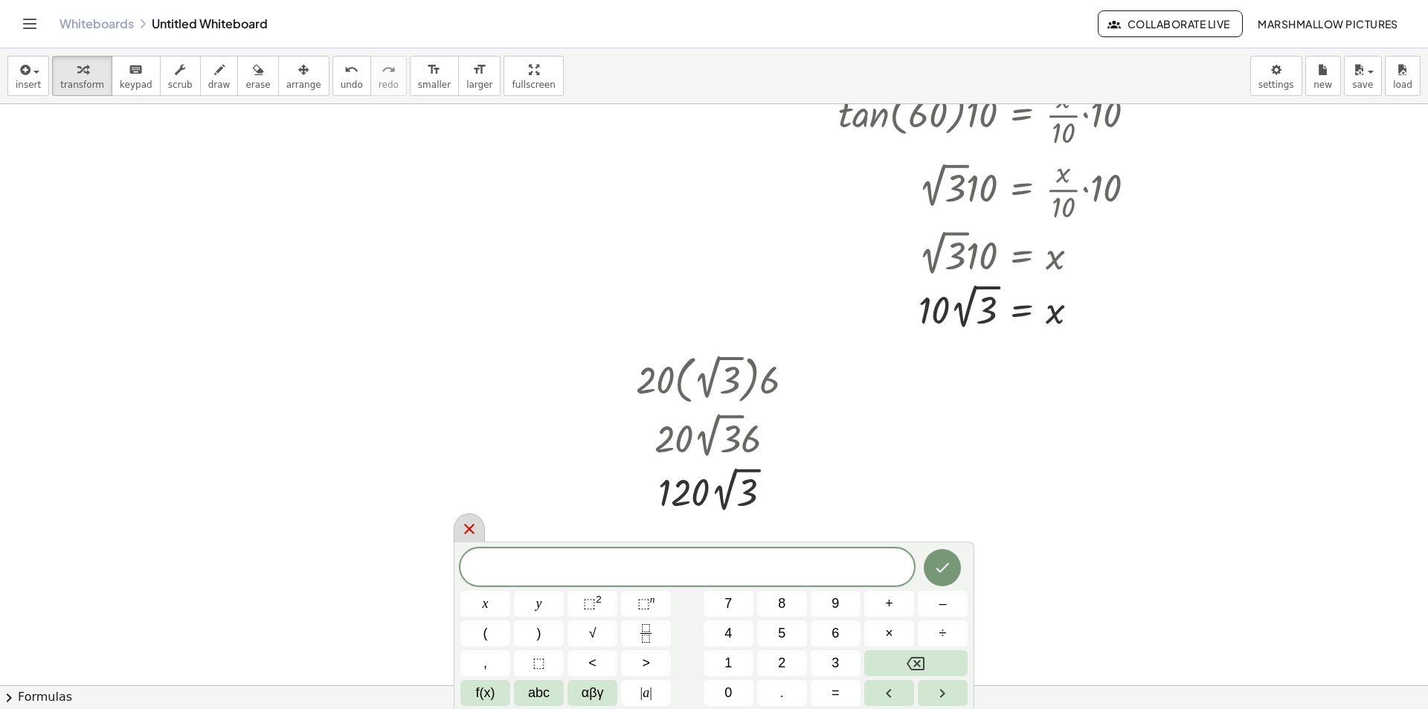
click at [468, 529] on icon at bounding box center [469, 529] width 18 height 18
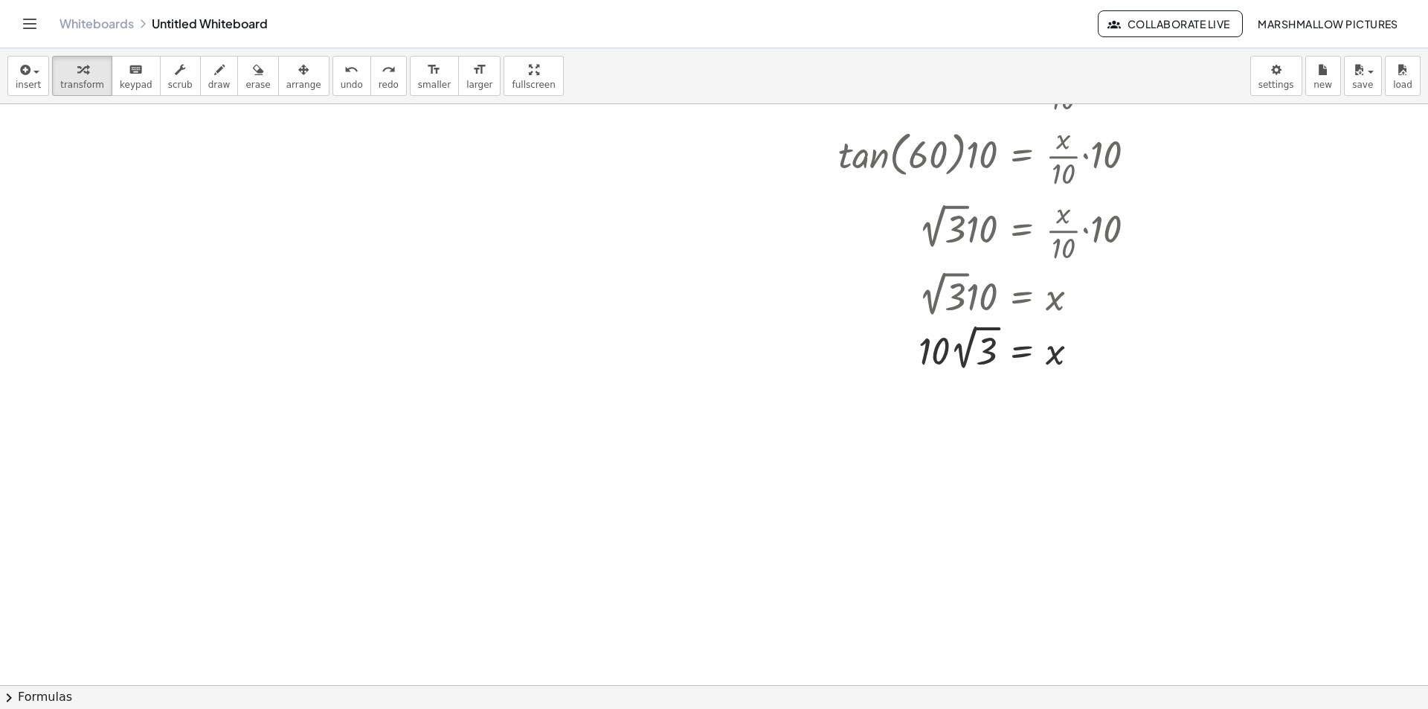
scroll to position [446, 0]
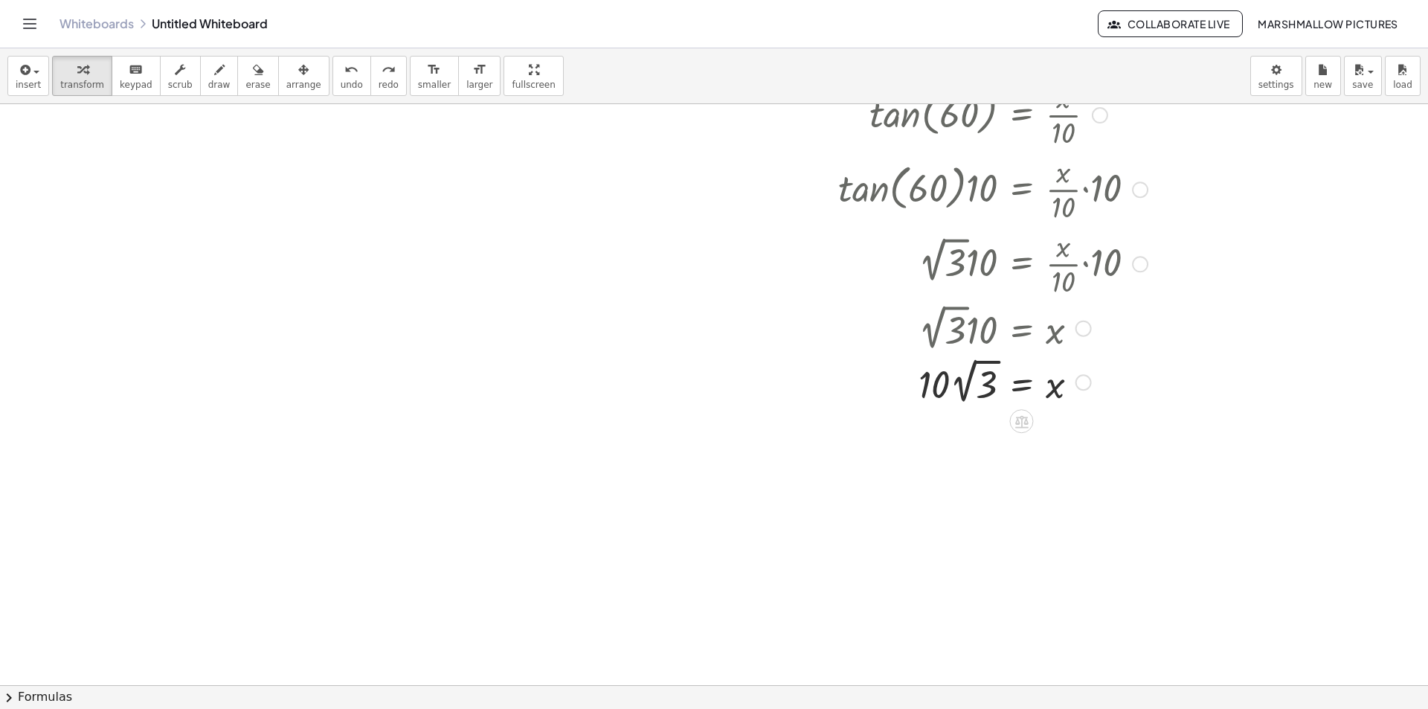
click at [1085, 381] on div at bounding box center [1084, 382] width 16 height 16
click at [1131, 339] on li "Transform line" at bounding box center [1174, 349] width 126 height 22
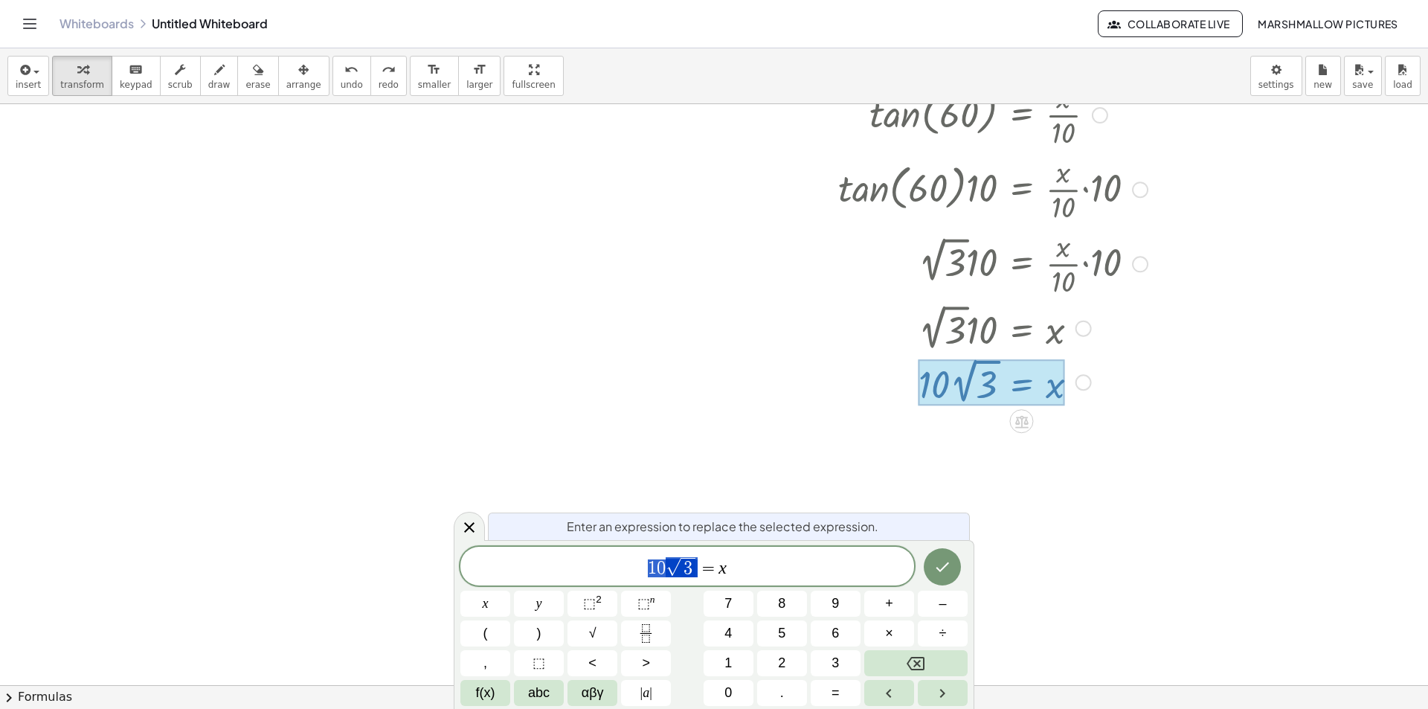
drag, startPoint x: 701, startPoint y: 565, endPoint x: 544, endPoint y: 565, distance: 157.0
click at [473, 521] on icon at bounding box center [469, 527] width 18 height 18
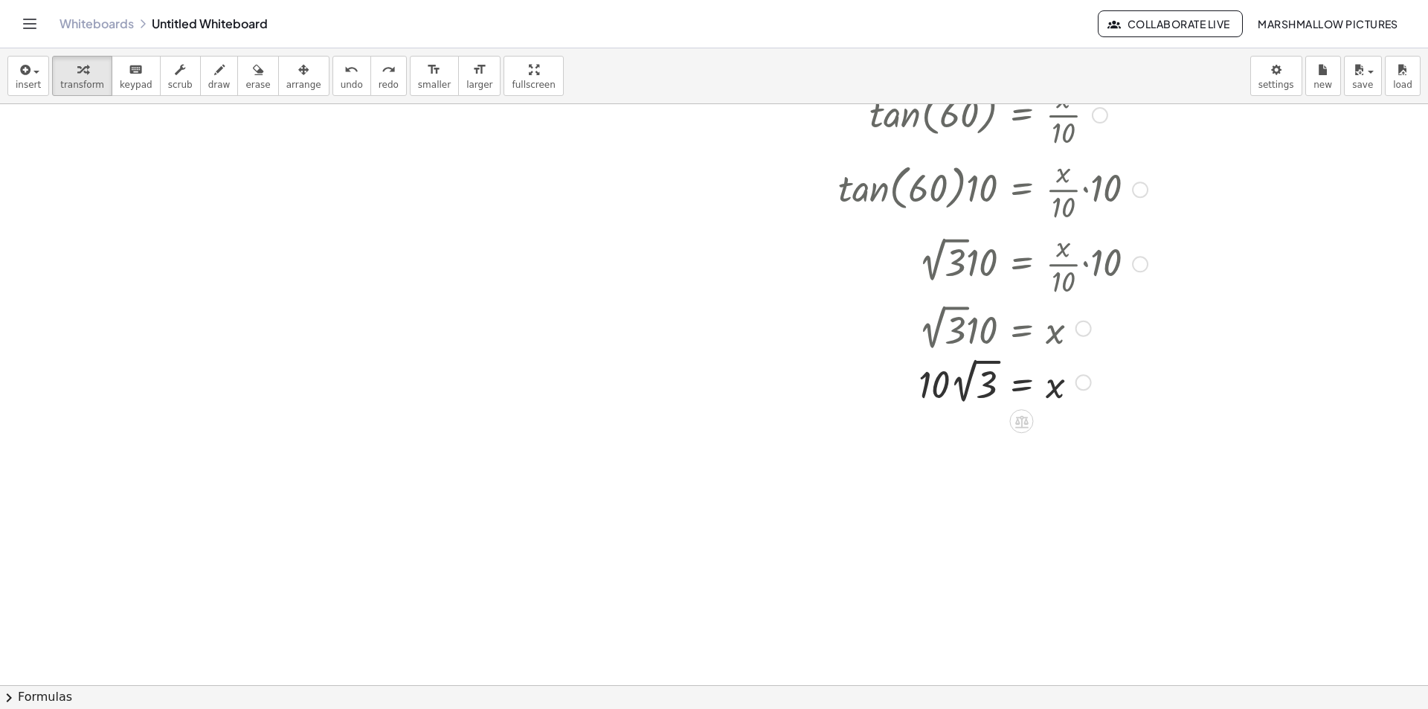
click at [532, 528] on div at bounding box center [714, 287] width 1428 height 1259
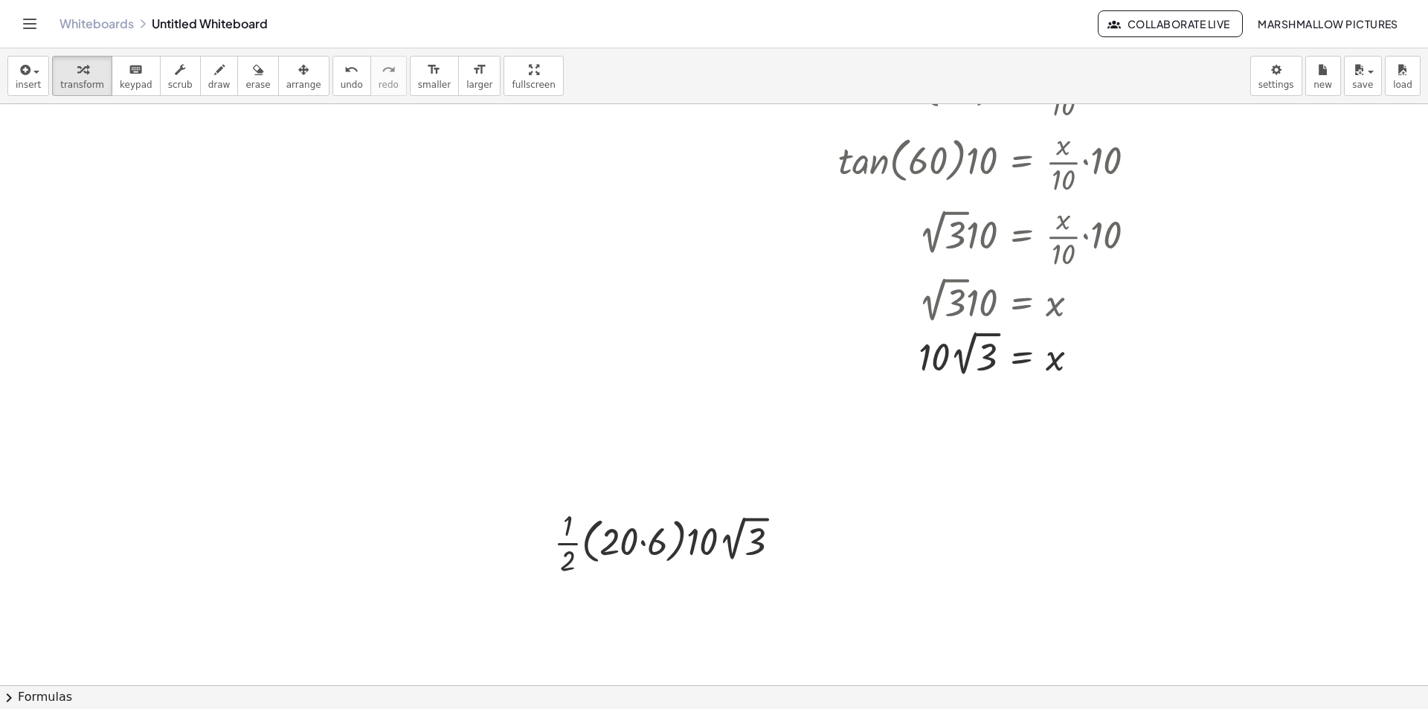
scroll to position [678, 0]
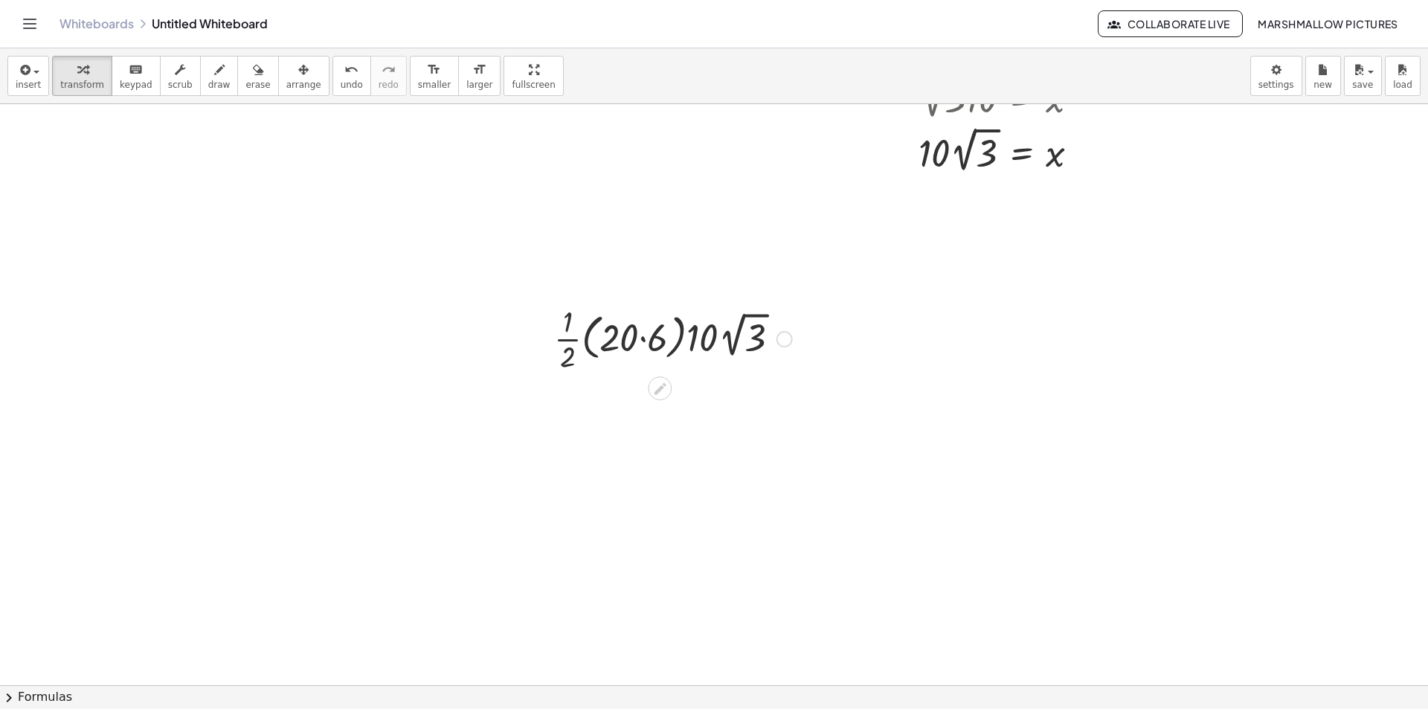
click at [646, 332] on div at bounding box center [673, 338] width 253 height 74
click at [658, 335] on div at bounding box center [673, 338] width 217 height 74
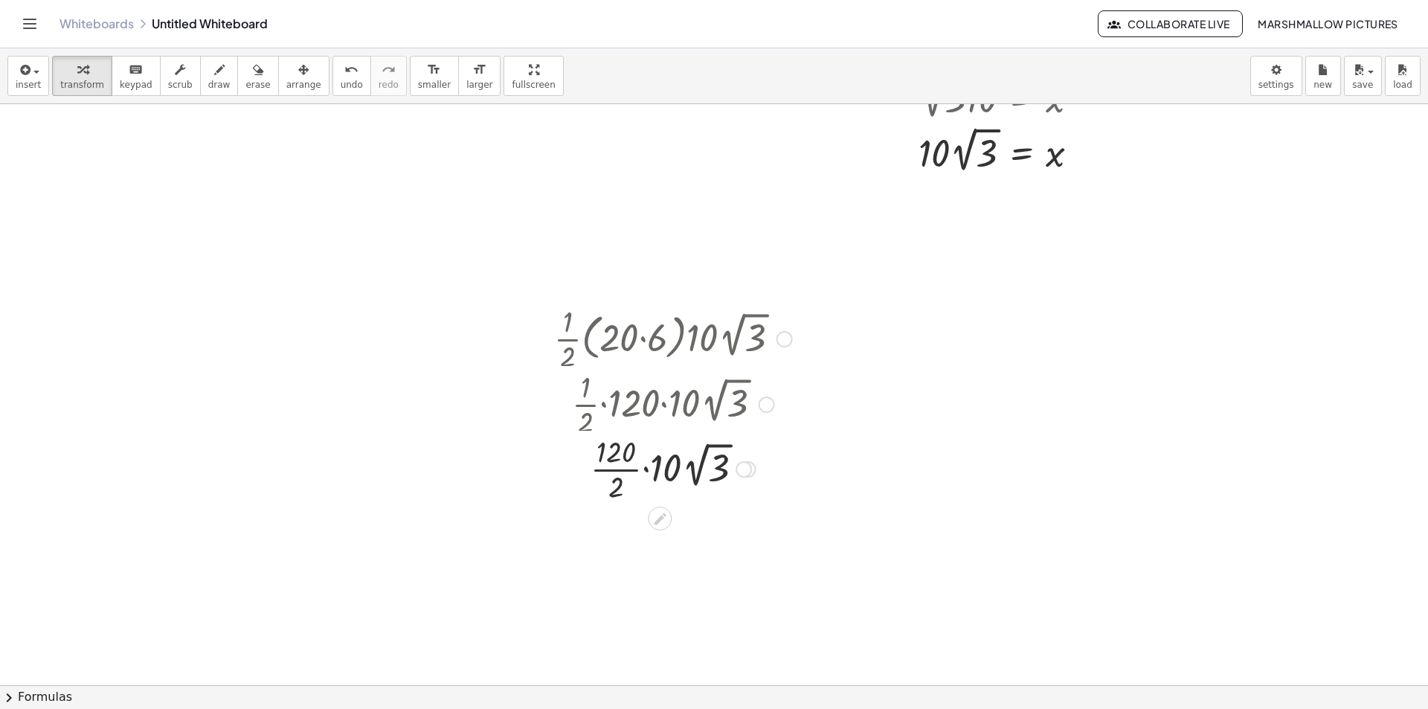
click at [660, 339] on div "· · 1 · 2 · ( · 20 · 6 ) · 10 · 2 √ 3 · · [DATE] · 10 · 2 √ 3 · · 1 · 120 · 2 ·…" at bounding box center [660, 339] width 0 height 0
click at [705, 485] on div at bounding box center [673, 486] width 253 height 74
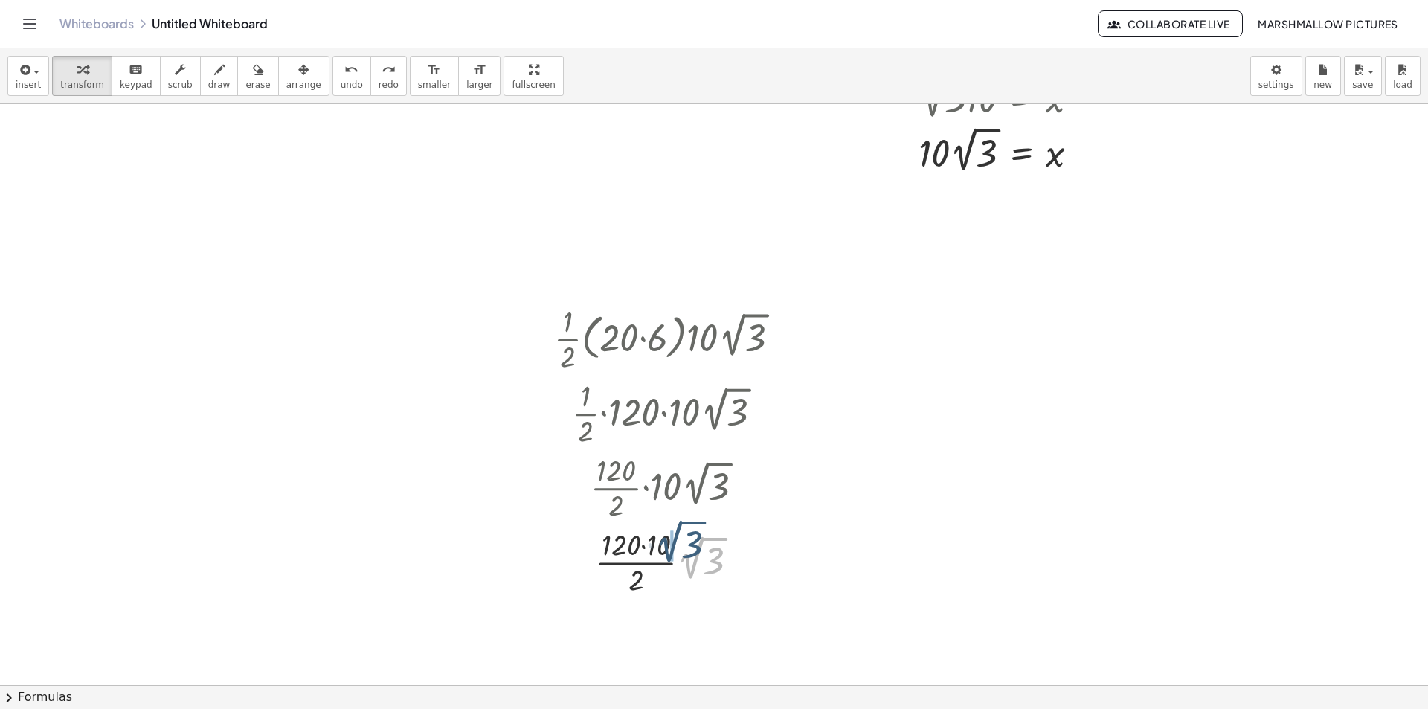
drag, startPoint x: 693, startPoint y: 561, endPoint x: 669, endPoint y: 546, distance: 28.1
click at [669, 546] on div at bounding box center [673, 561] width 199 height 74
click at [658, 544] on div at bounding box center [673, 561] width 253 height 77
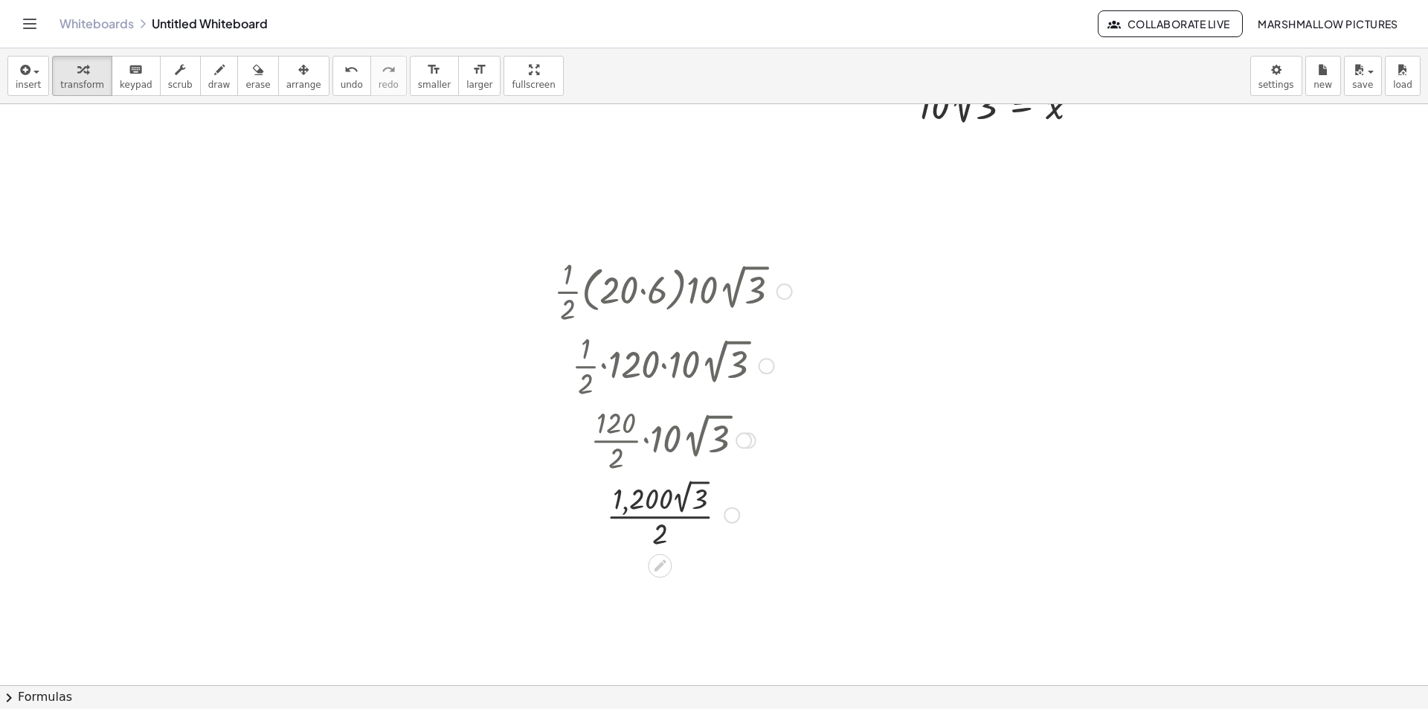
scroll to position [752, 0]
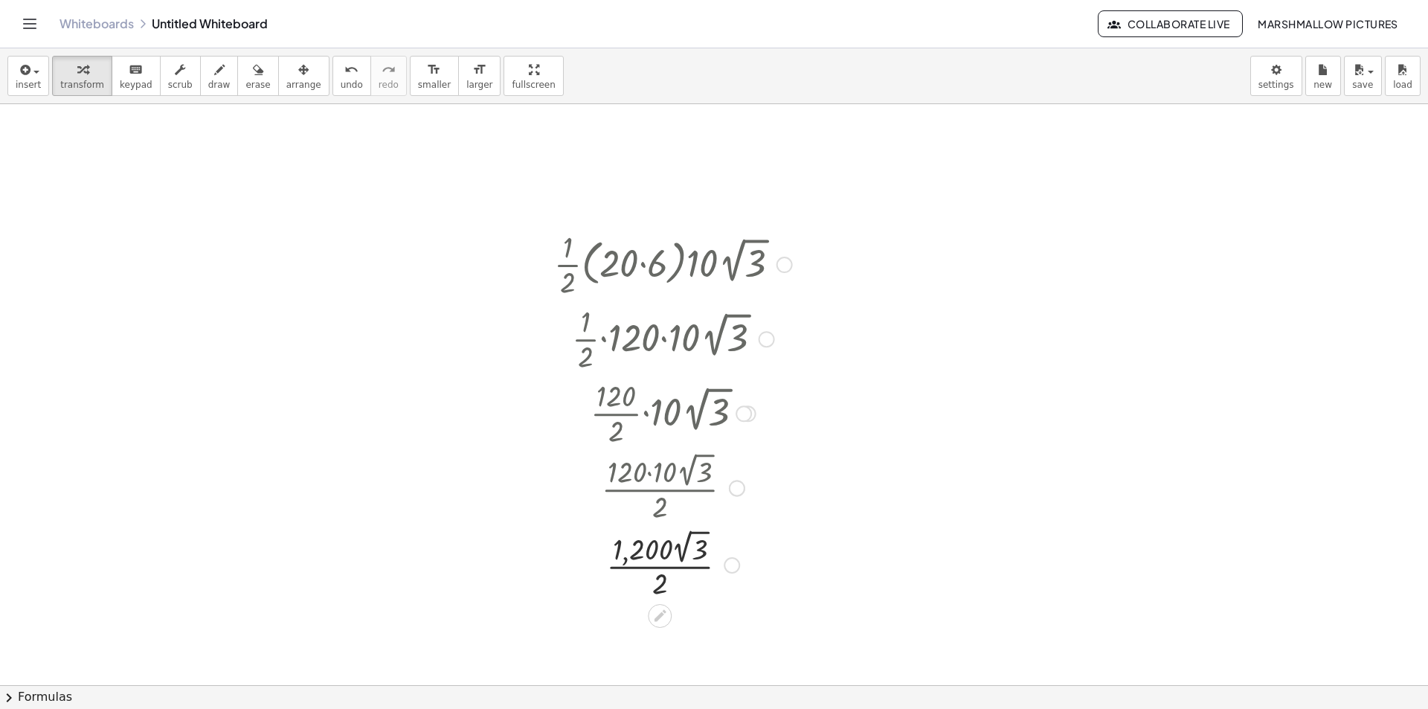
click at [672, 568] on div at bounding box center [673, 563] width 253 height 77
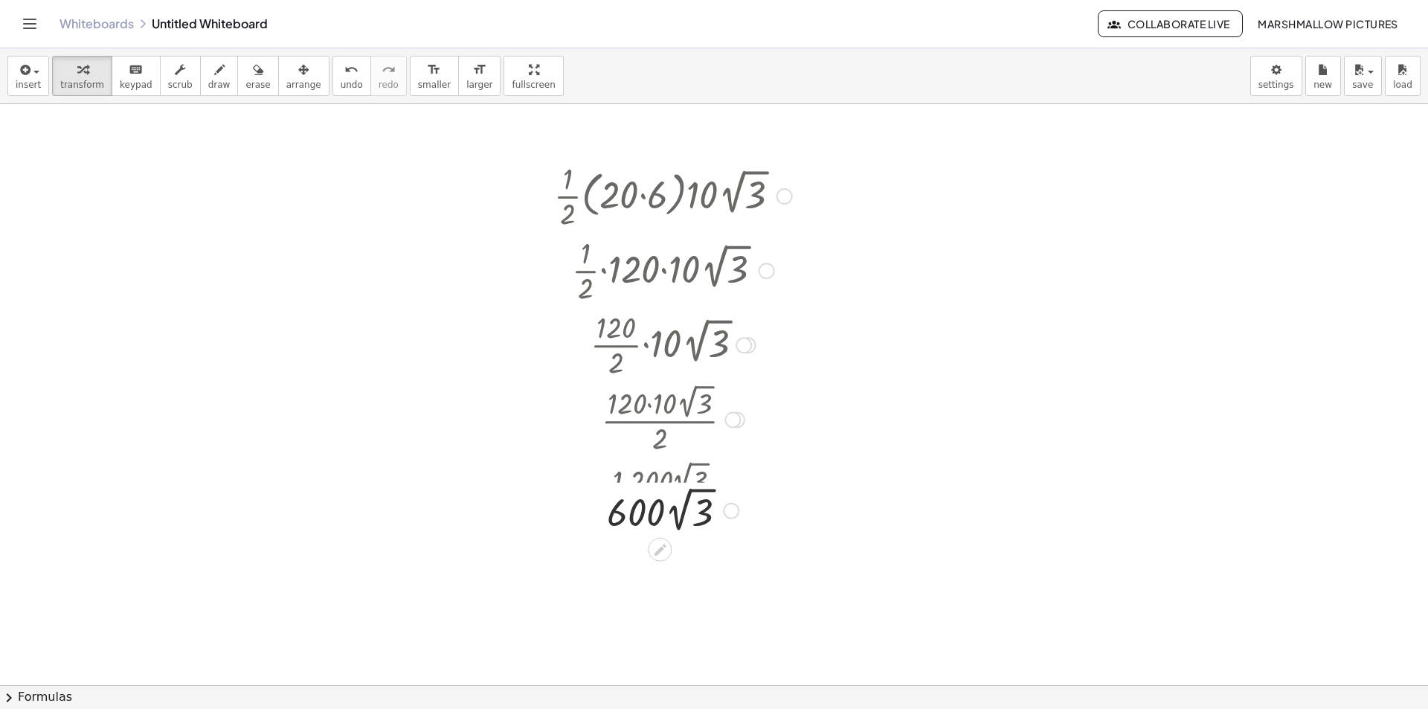
scroll to position [901, 0]
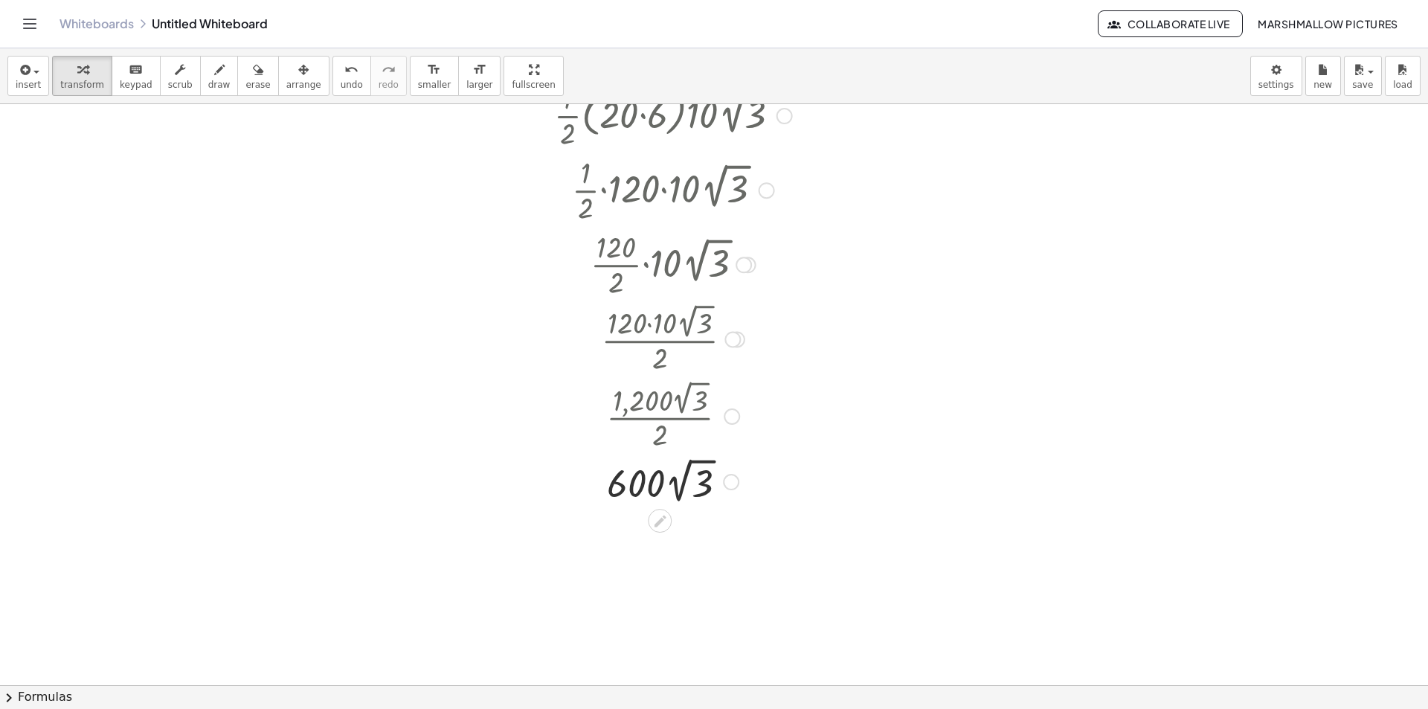
drag, startPoint x: 732, startPoint y: 475, endPoint x: 742, endPoint y: 471, distance: 11.3
click at [732, 476] on div at bounding box center [731, 482] width 16 height 16
click at [766, 449] on span "Transform line" at bounding box center [795, 448] width 66 height 12
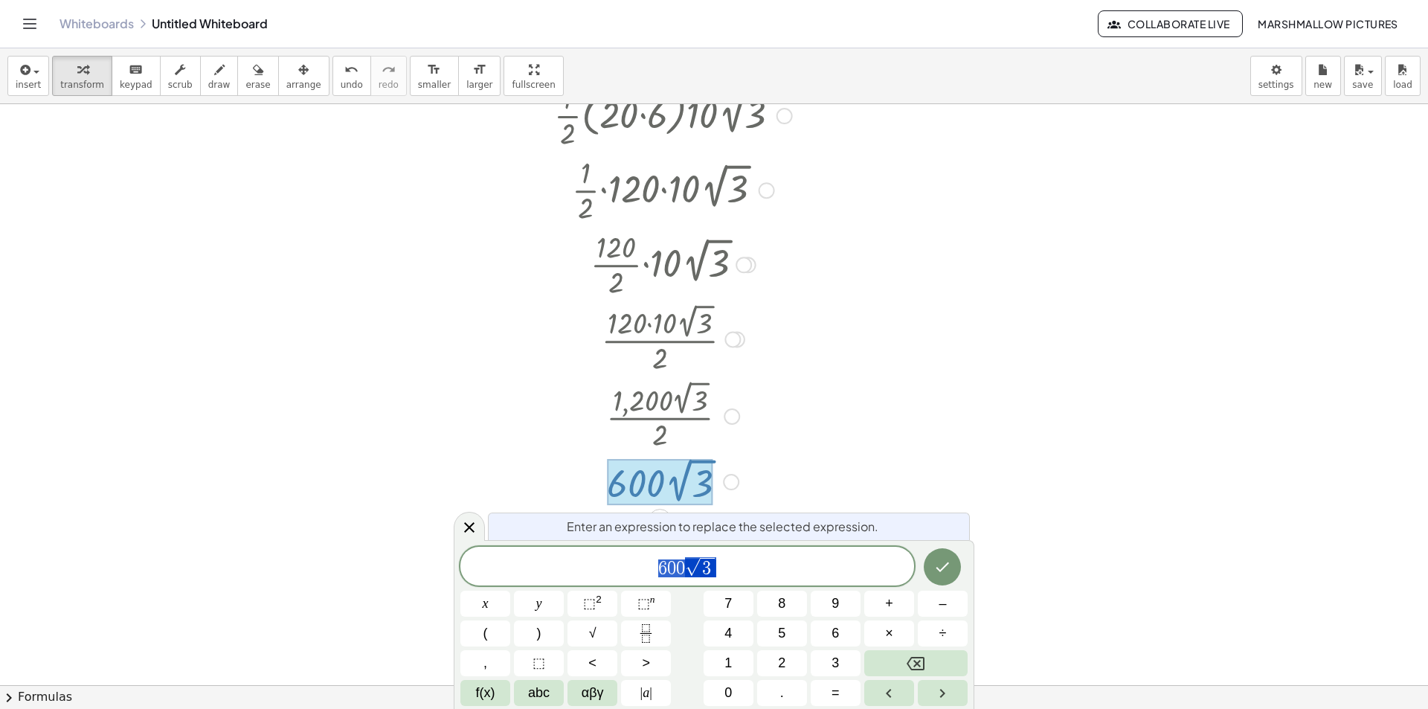
drag, startPoint x: 725, startPoint y: 568, endPoint x: 573, endPoint y: 559, distance: 152.7
click at [574, 559] on span "6 0 0 √ 3" at bounding box center [687, 567] width 454 height 23
click at [472, 524] on icon at bounding box center [469, 527] width 10 height 10
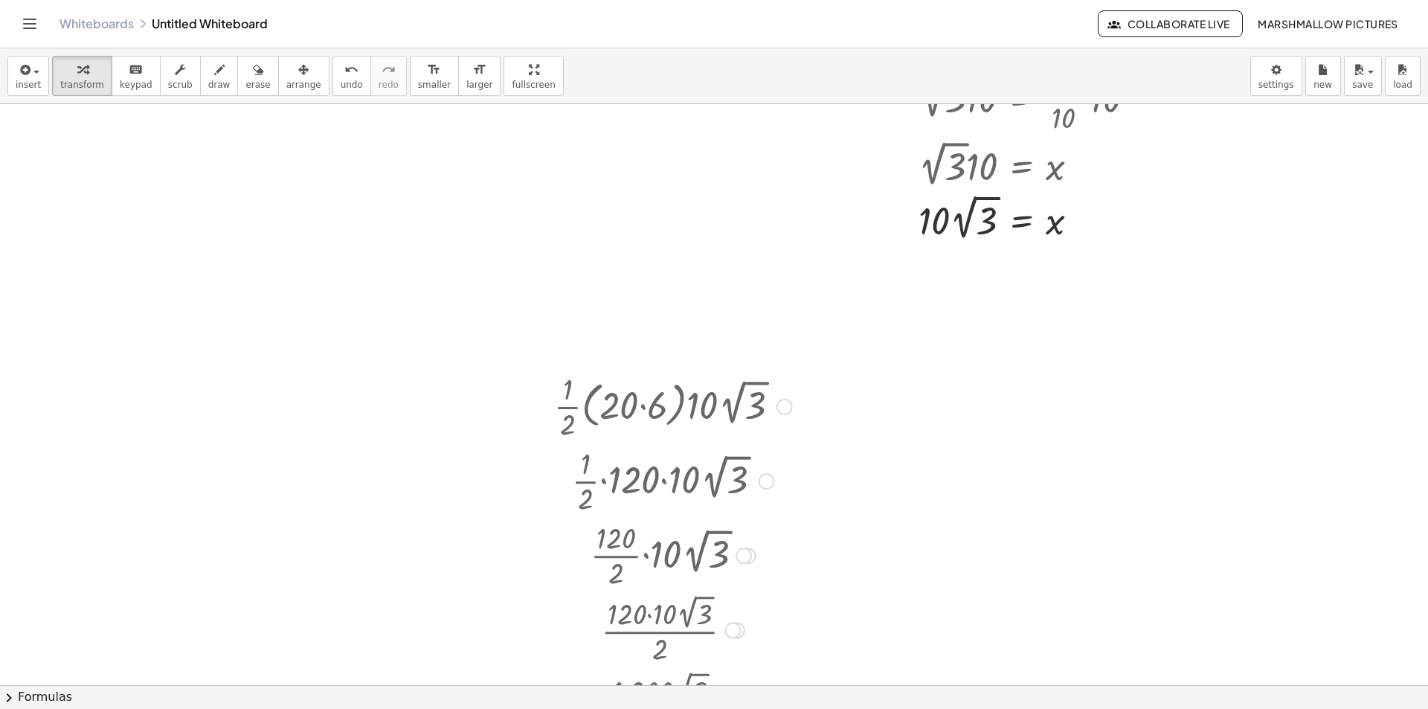
scroll to position [603, 0]
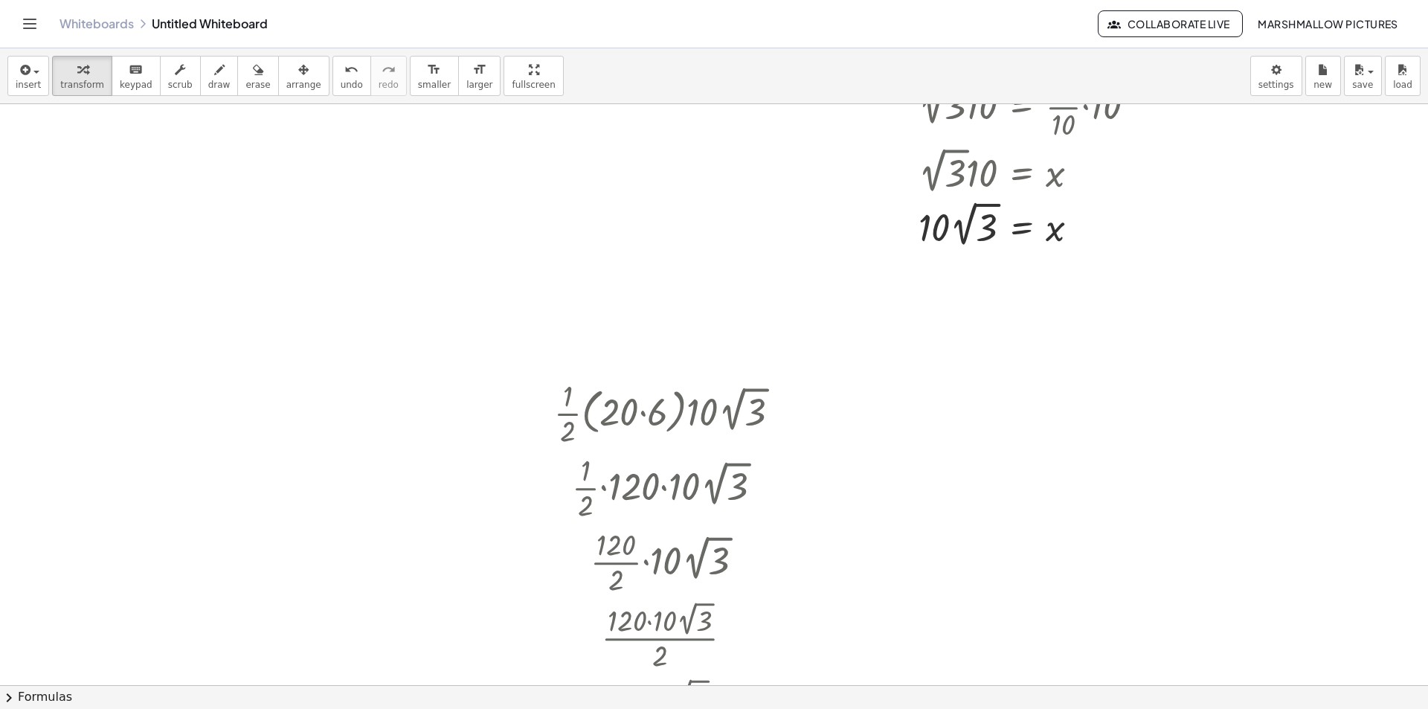
click at [905, 376] on div at bounding box center [714, 372] width 1428 height 1743
click at [1004, 440] on div at bounding box center [994, 419] width 150 height 80
drag, startPoint x: 998, startPoint y: 440, endPoint x: 1006, endPoint y: 422, distance: 19.3
click at [972, 414] on div at bounding box center [994, 419] width 114 height 74
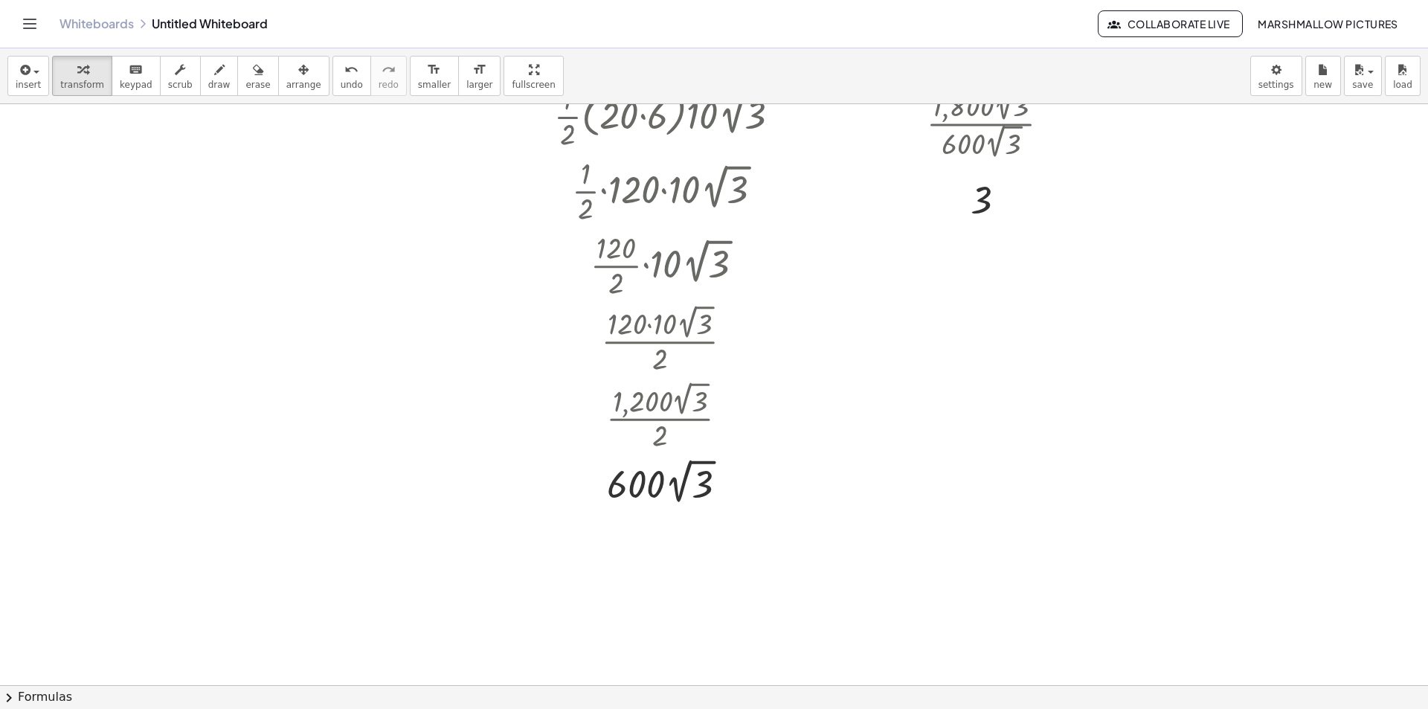
scroll to position [901, 0]
click at [350, 271] on div at bounding box center [714, 74] width 1428 height 1743
click at [393, 310] on div at bounding box center [415, 311] width 100 height 74
click at [1101, 400] on div at bounding box center [714, 74] width 1428 height 1743
